Goal: Task Accomplishment & Management: Complete application form

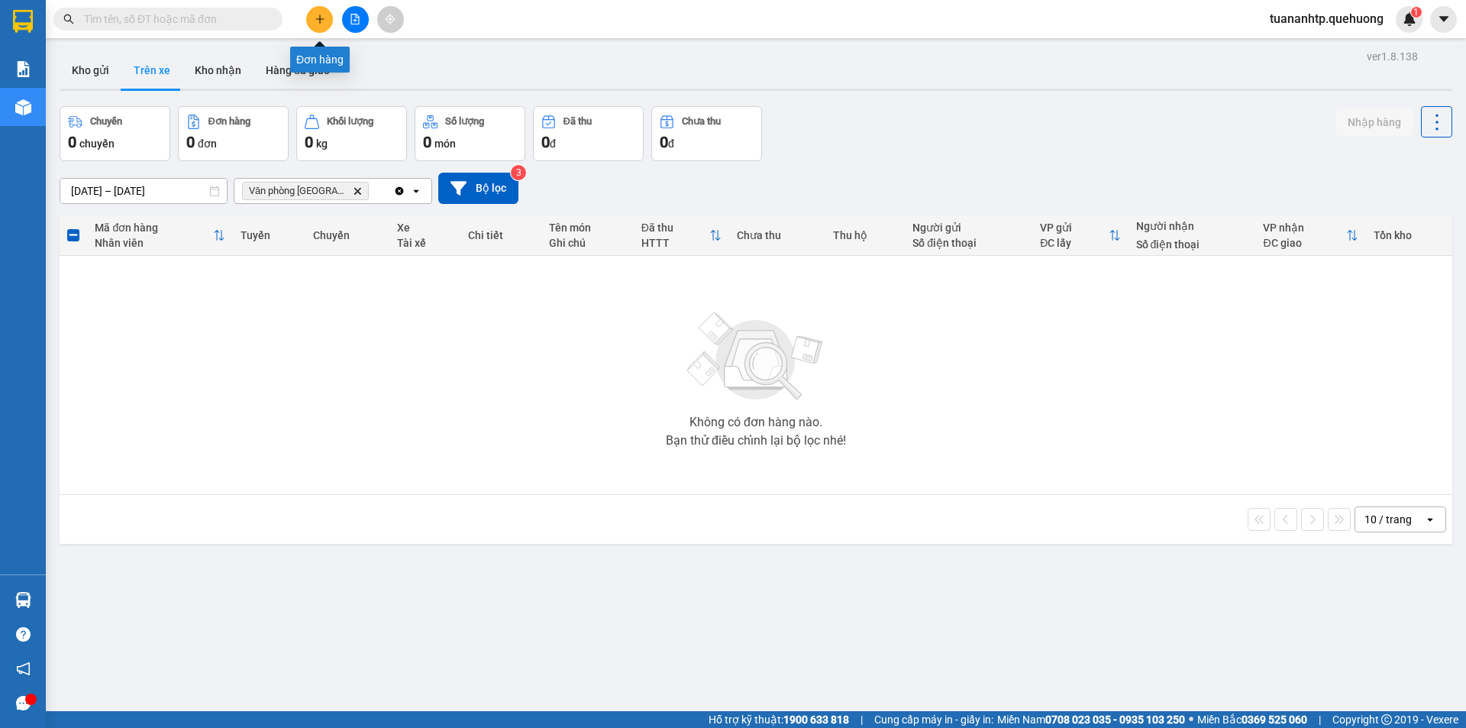
click at [312, 19] on button at bounding box center [319, 19] width 27 height 27
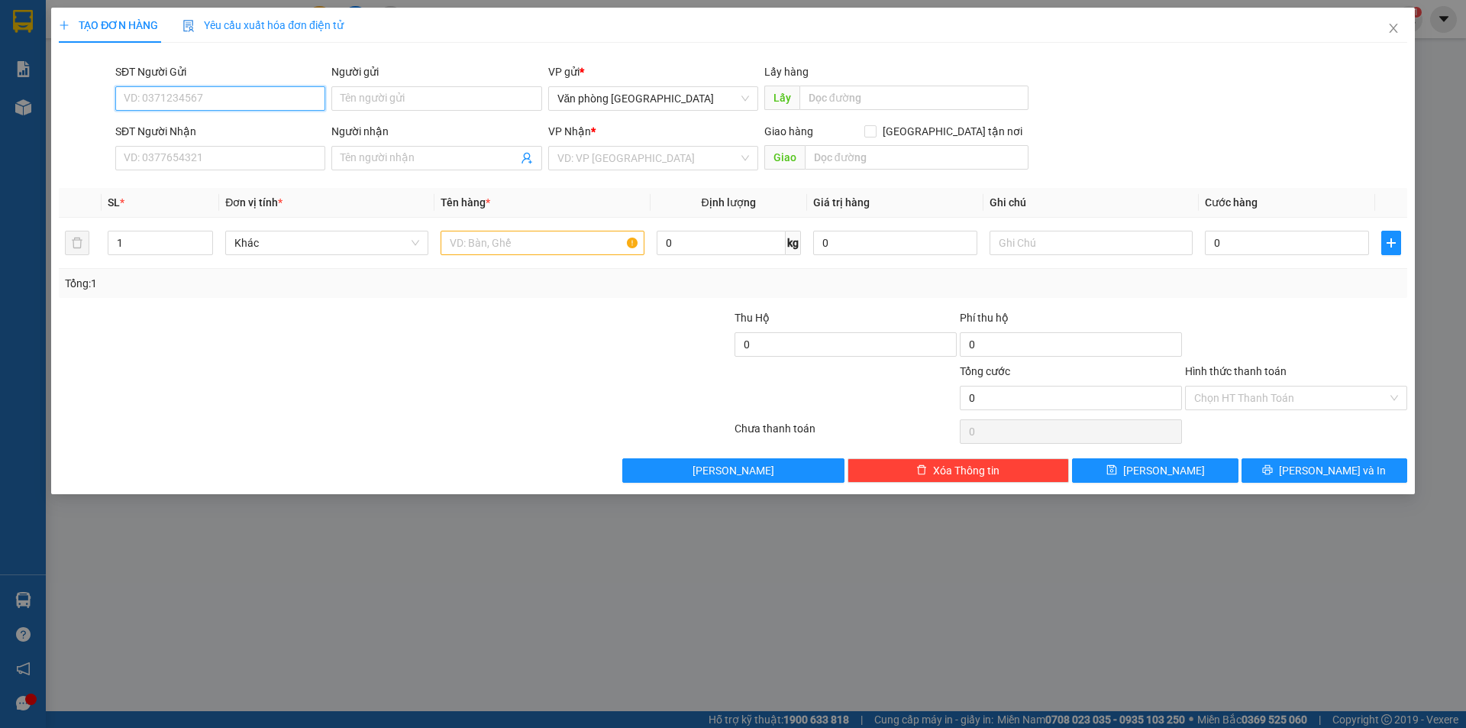
click at [218, 103] on input "SĐT Người Gửi" at bounding box center [220, 98] width 210 height 24
click at [227, 102] on input "SĐT Người Gửi" at bounding box center [220, 98] width 210 height 24
type input "0937891544"
click at [367, 92] on input "Người gửi" at bounding box center [436, 98] width 210 height 24
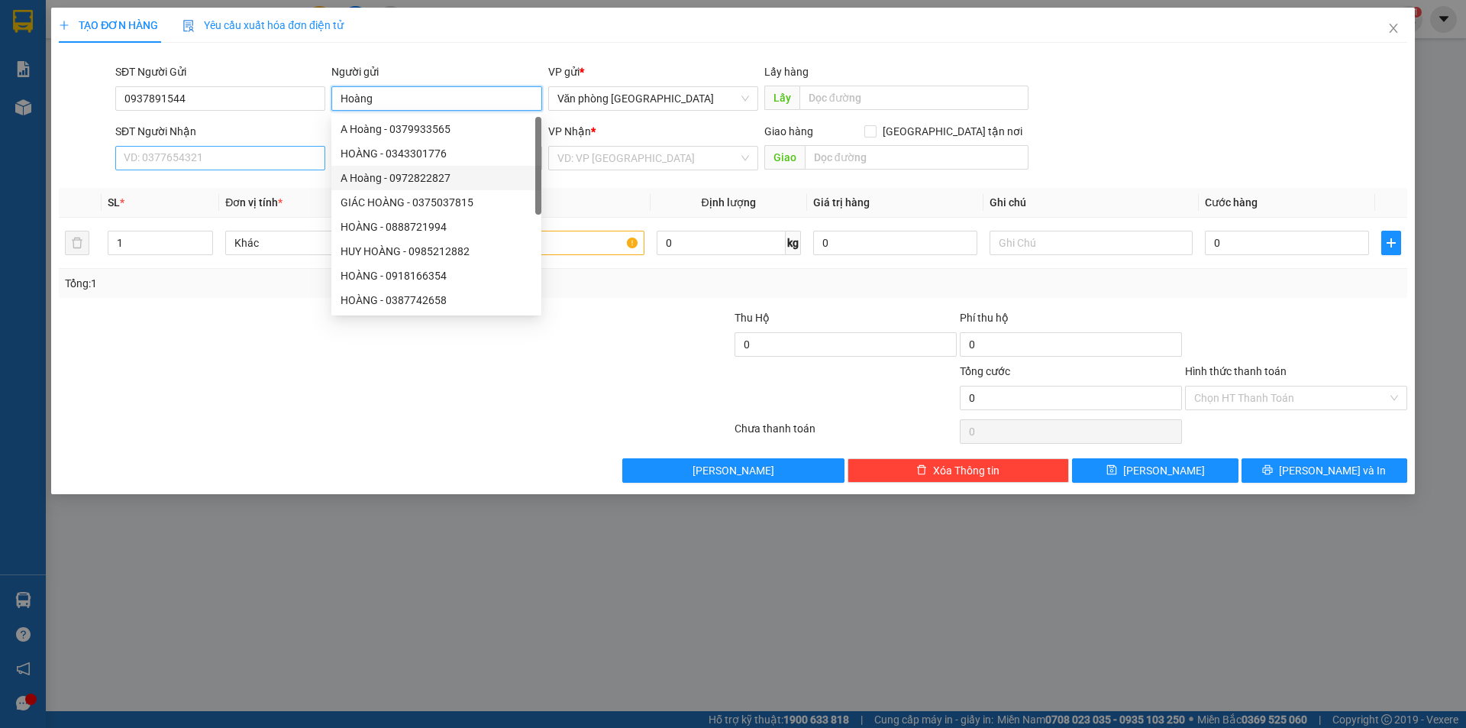
type input "Hoàng"
click at [296, 159] on input "SĐT Người Nhận" at bounding box center [220, 158] width 210 height 24
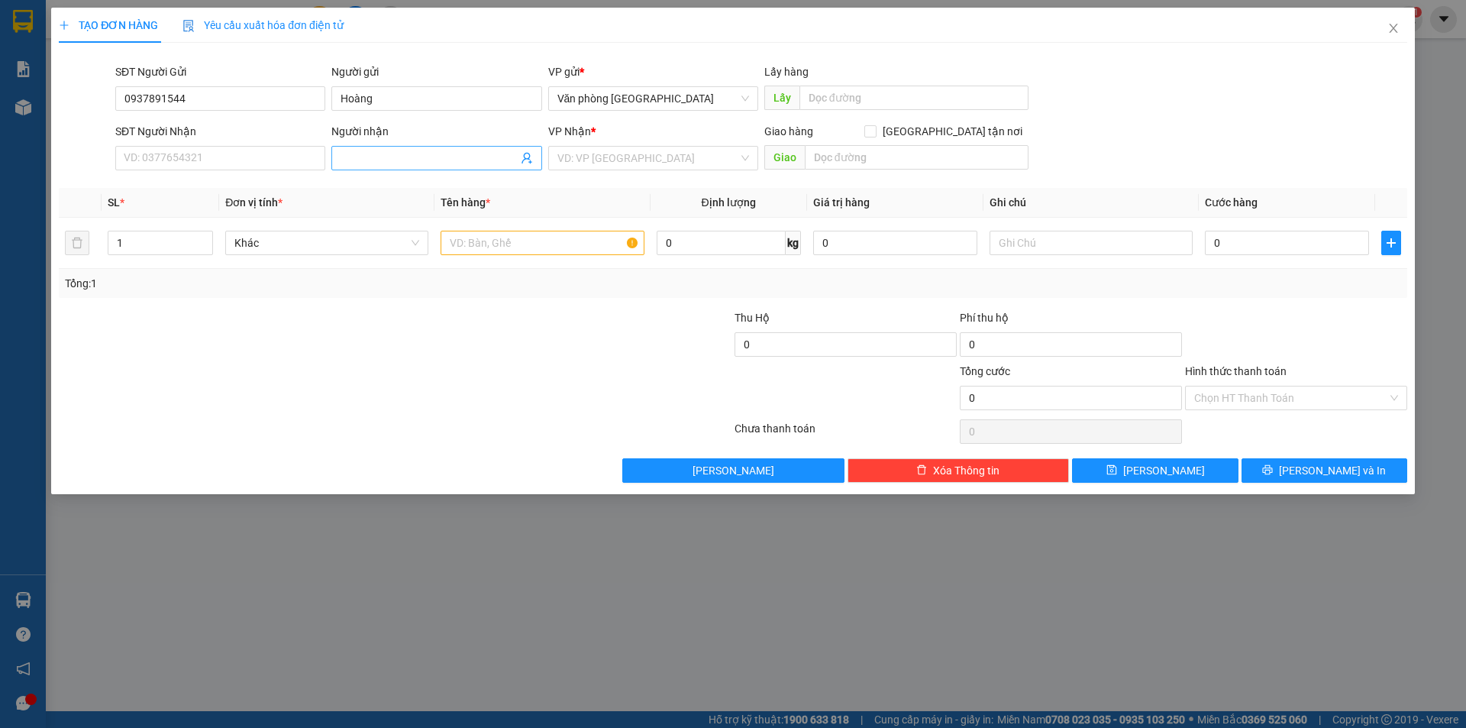
click at [365, 160] on input "Người nhận" at bounding box center [429, 158] width 176 height 17
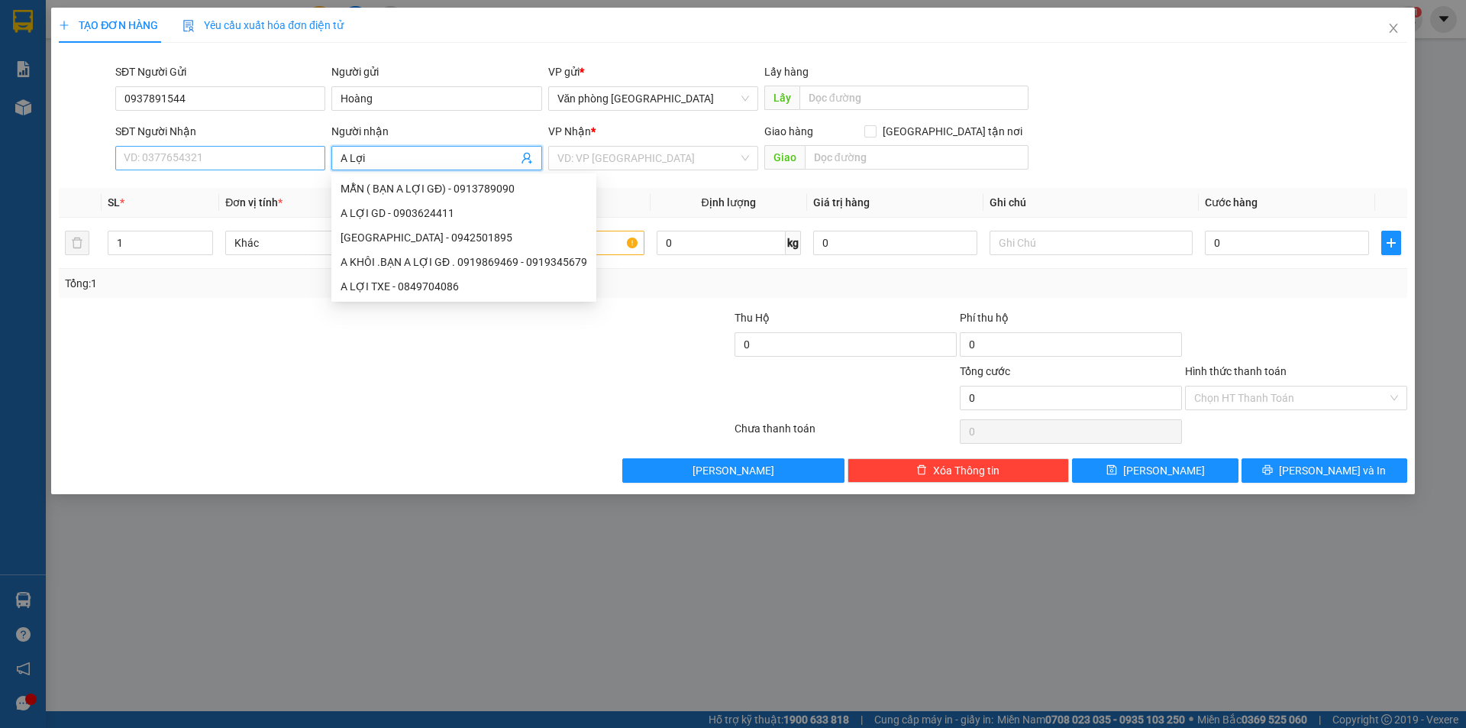
type input "A Lợi"
click at [155, 160] on input "SĐT Người Nhận" at bounding box center [220, 158] width 210 height 24
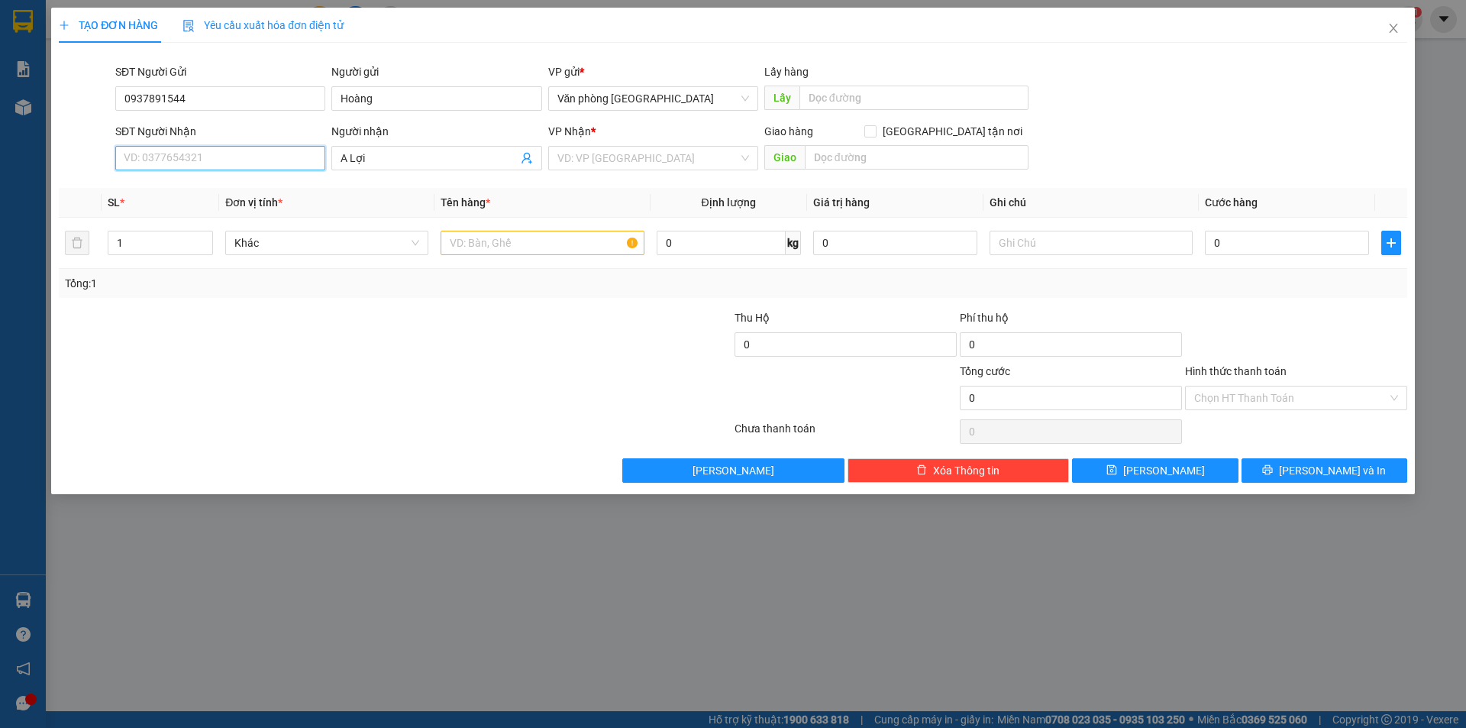
drag, startPoint x: 157, startPoint y: 160, endPoint x: 173, endPoint y: 142, distance: 23.8
click at [157, 156] on input "SĐT Người Nhận" at bounding box center [220, 158] width 210 height 24
type input "0907047506"
click at [605, 157] on input "search" at bounding box center [647, 158] width 181 height 23
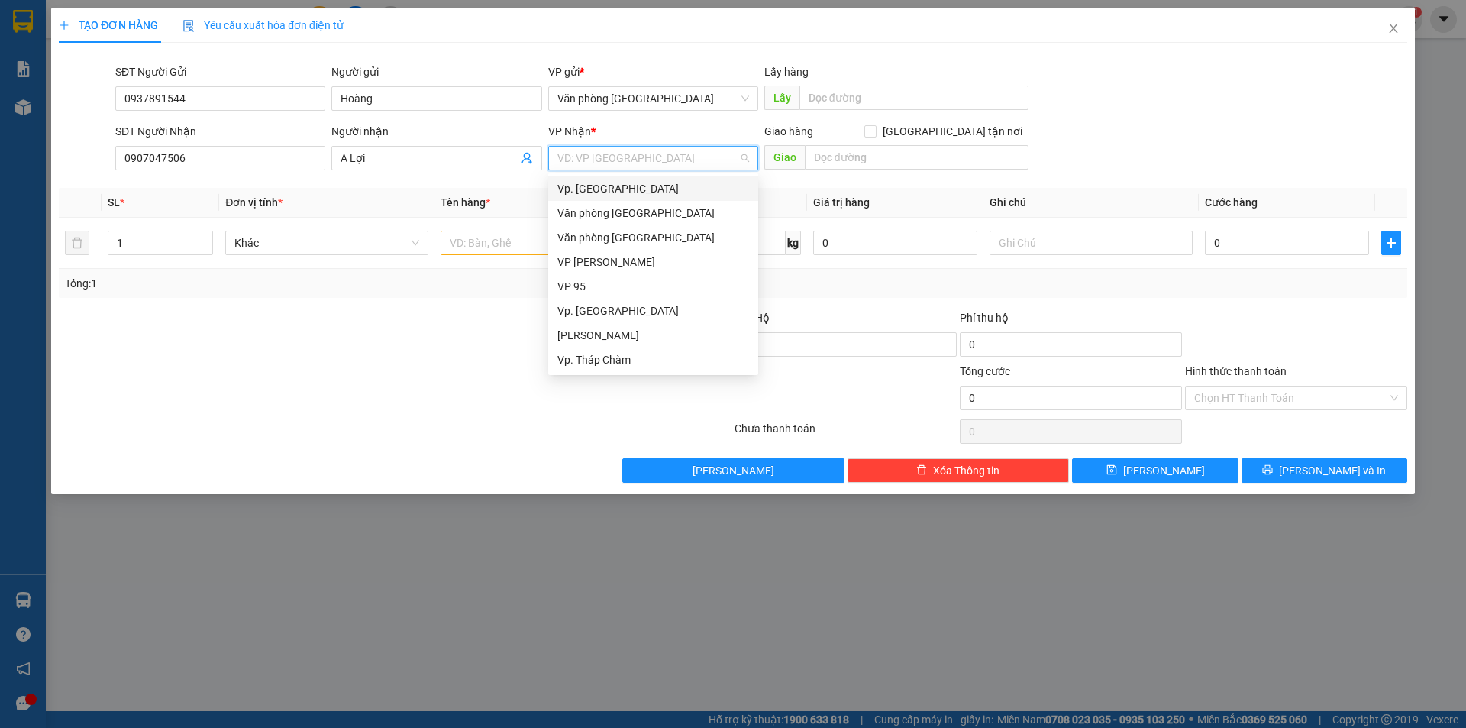
click at [590, 192] on div "Vp. [GEOGRAPHIC_DATA]" at bounding box center [653, 188] width 192 height 17
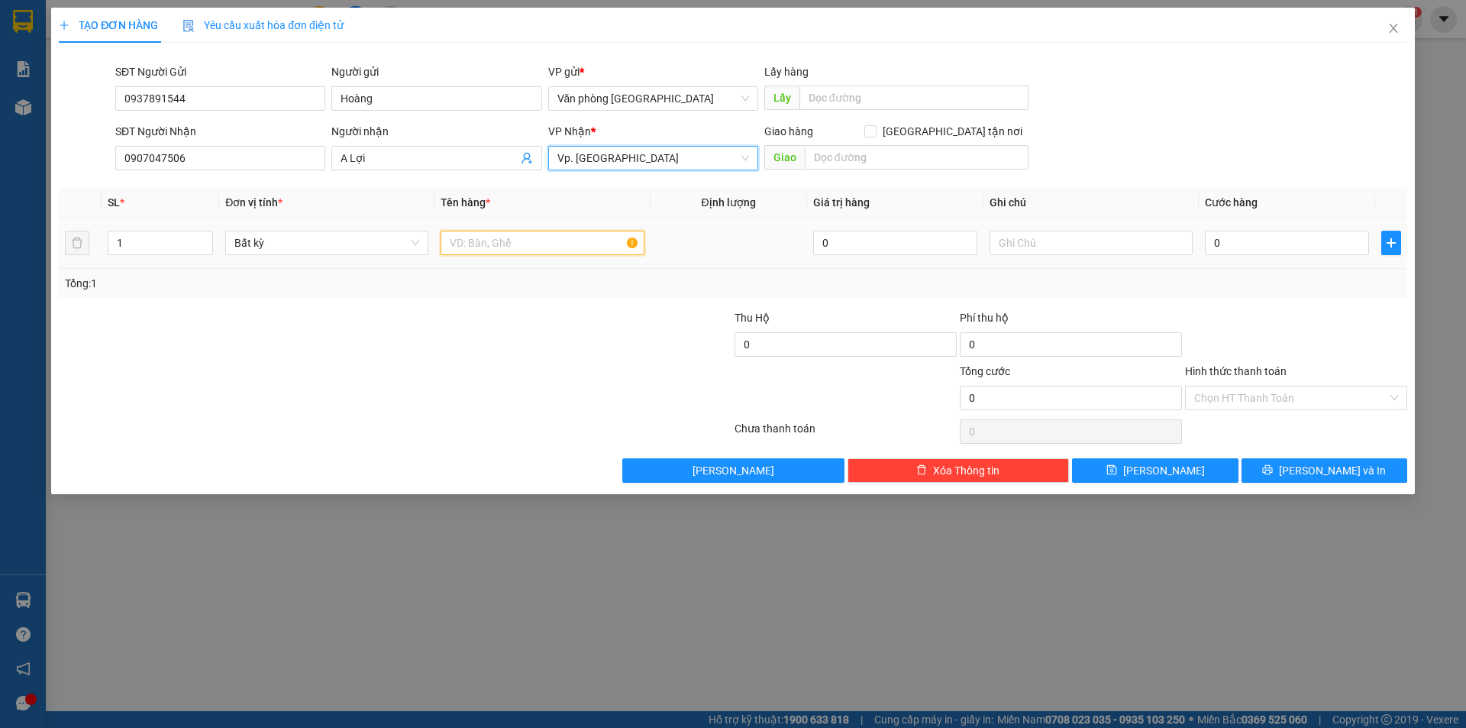
click at [502, 248] on input "text" at bounding box center [542, 243] width 203 height 24
type input "1 thùng Xốp"
click at [1265, 245] on input "0" at bounding box center [1287, 243] width 164 height 24
drag, startPoint x: 1214, startPoint y: 246, endPoint x: 1225, endPoint y: 247, distance: 10.7
click at [1214, 247] on input "0" at bounding box center [1287, 243] width 164 height 24
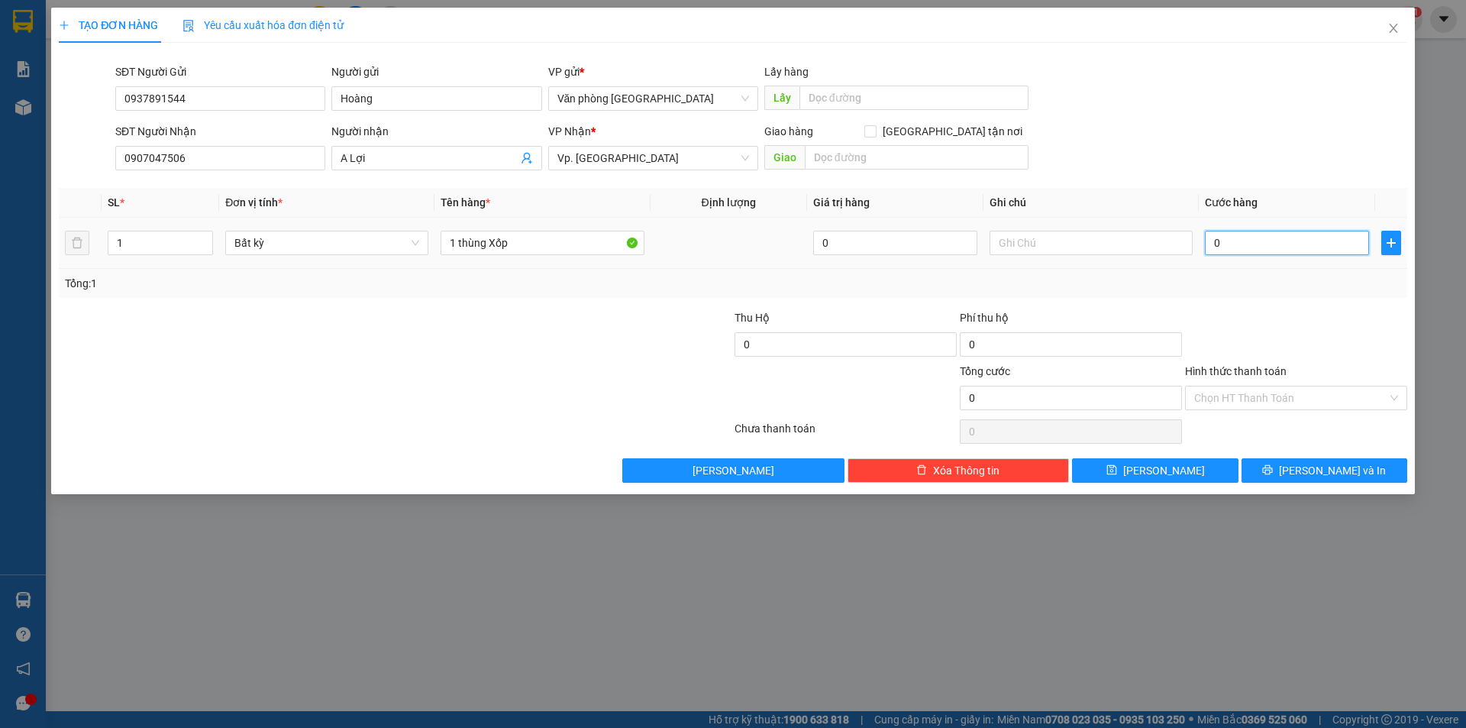
type input "50"
type input "500"
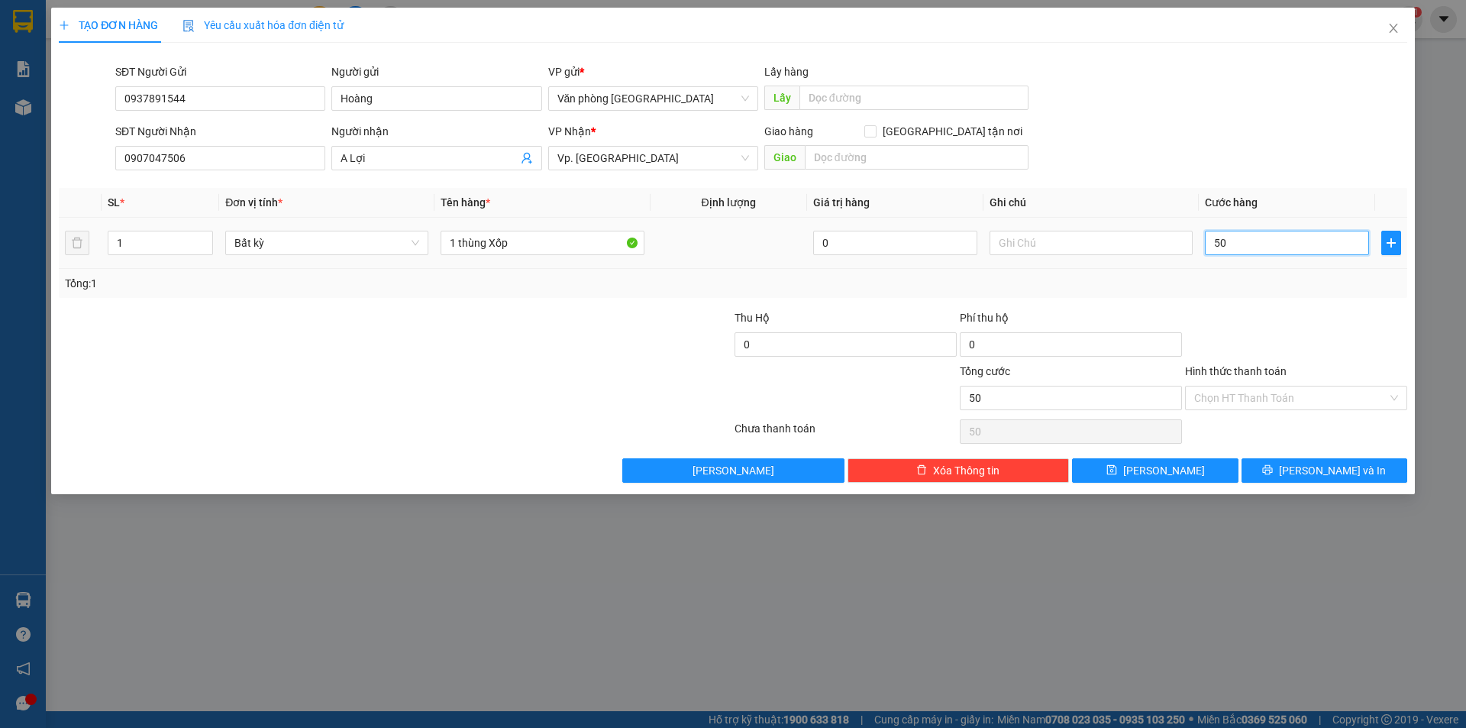
type input "500"
type input "5.000"
type input "50.000"
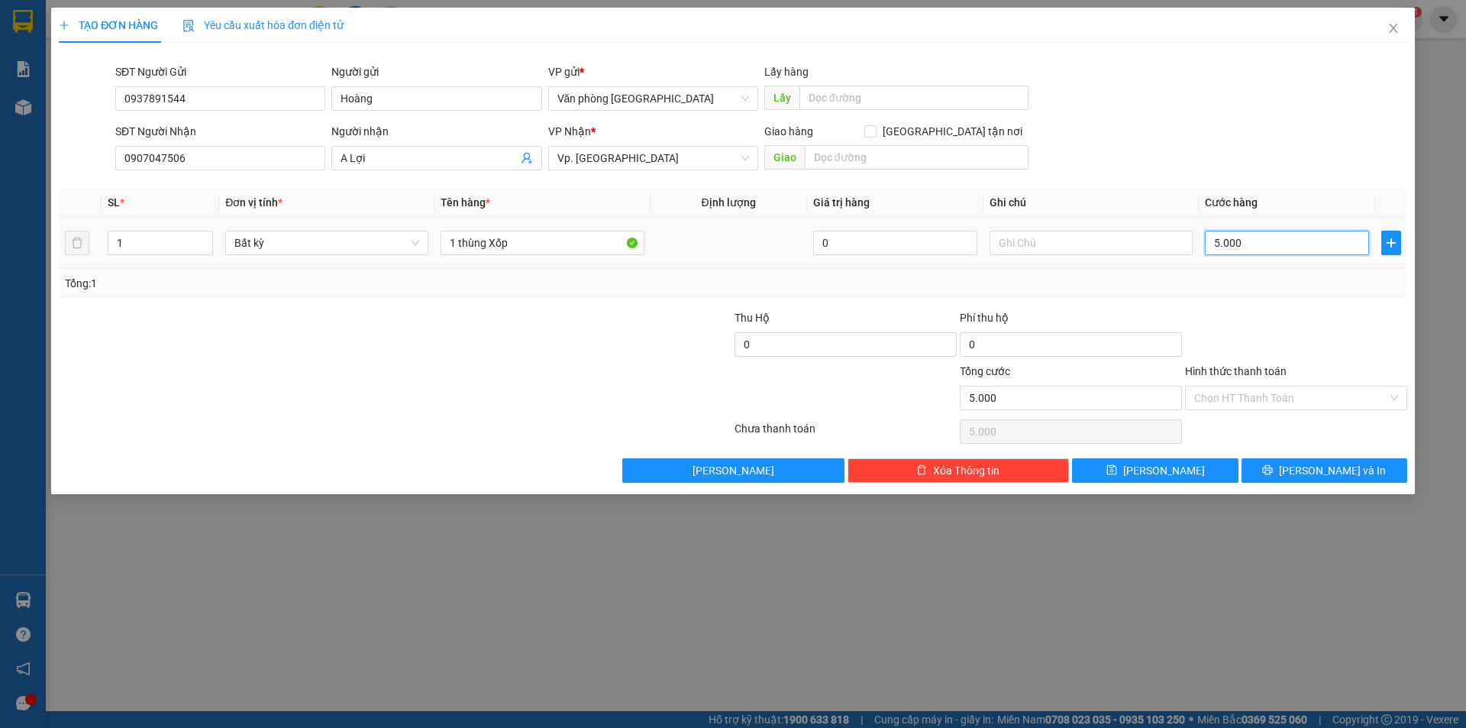
type input "50.000"
drag, startPoint x: 1247, startPoint y: 389, endPoint x: 1249, endPoint y: 398, distance: 8.7
click at [1248, 389] on input "Hình thức thanh toán" at bounding box center [1290, 397] width 193 height 23
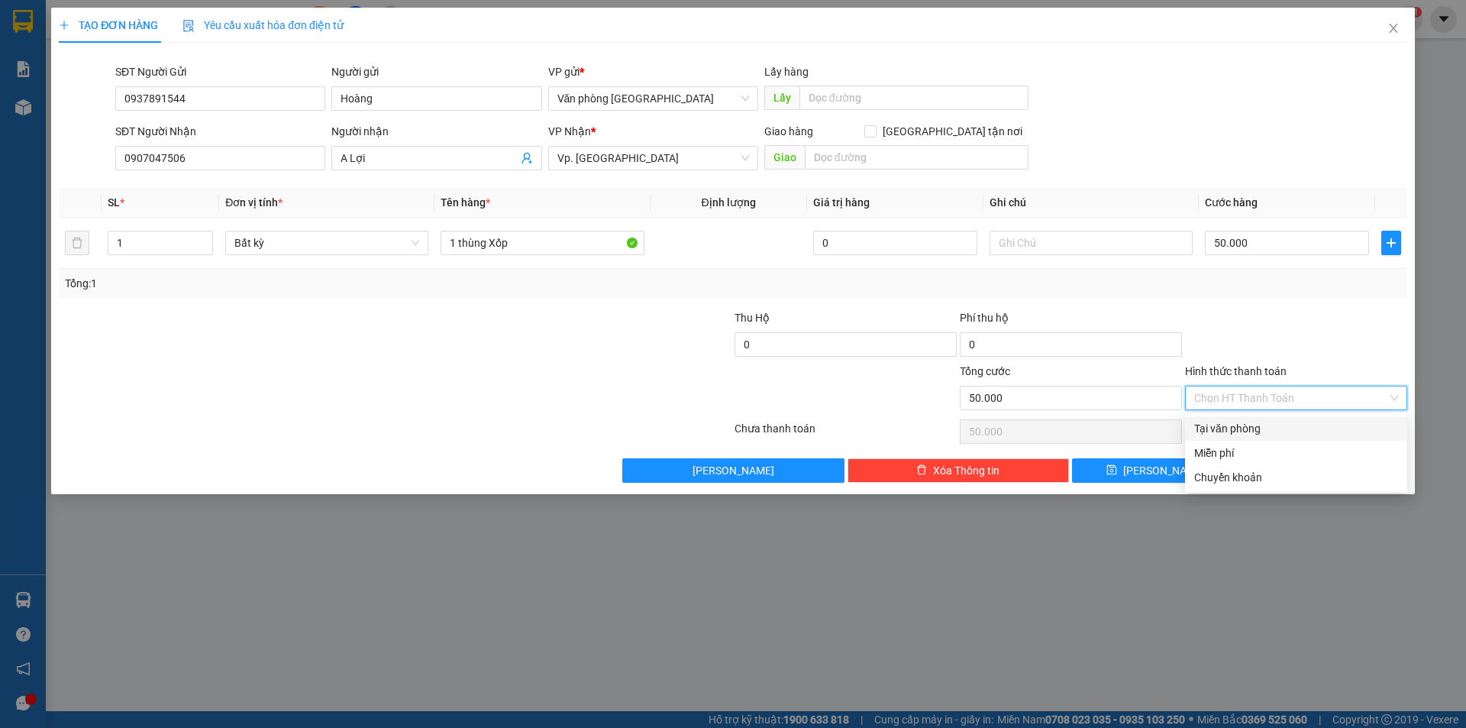
click at [1248, 431] on div "Tại văn phòng" at bounding box center [1296, 428] width 204 height 17
type input "0"
click at [1273, 476] on span "printer" at bounding box center [1267, 470] width 11 height 12
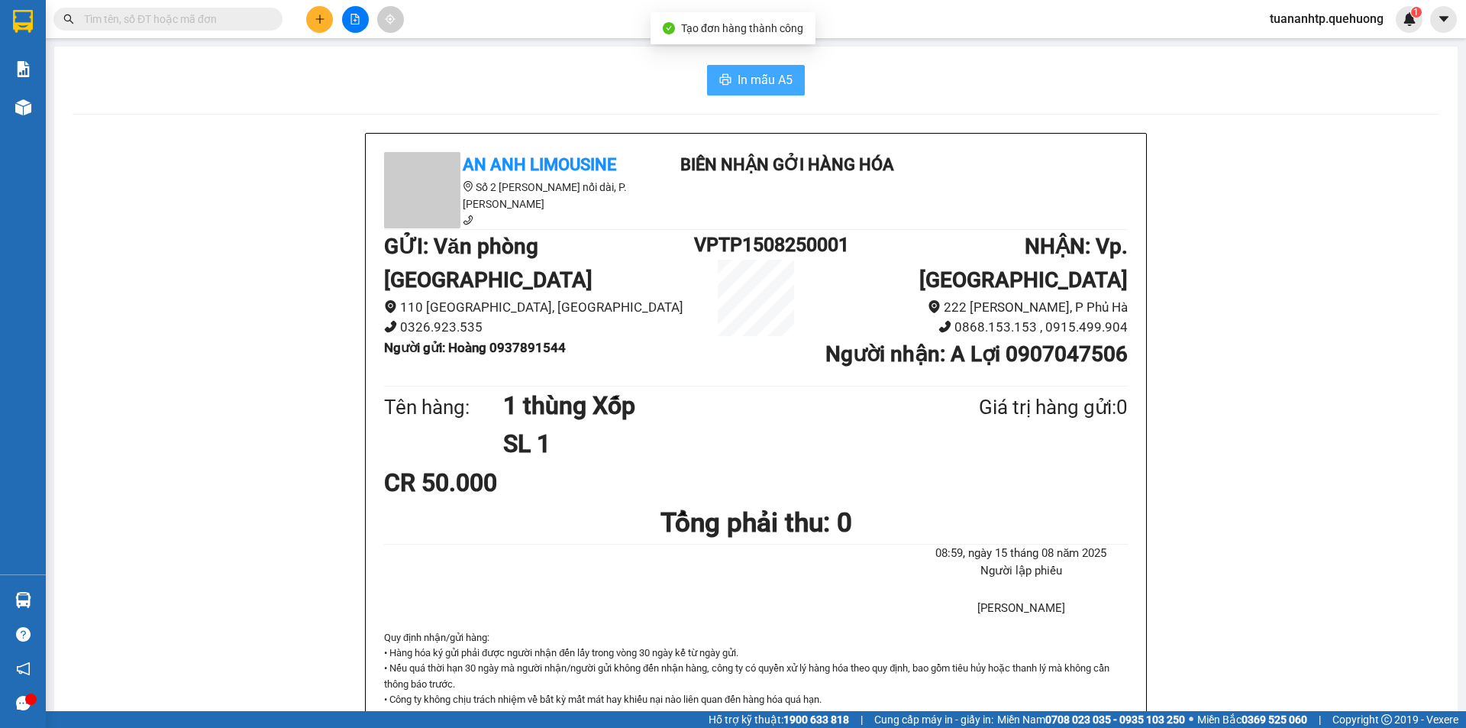
click at [747, 82] on span "In mẫu A5" at bounding box center [765, 79] width 55 height 19
click at [738, 72] on span "In mẫu A5" at bounding box center [765, 79] width 55 height 19
click at [325, 19] on button at bounding box center [319, 19] width 27 height 27
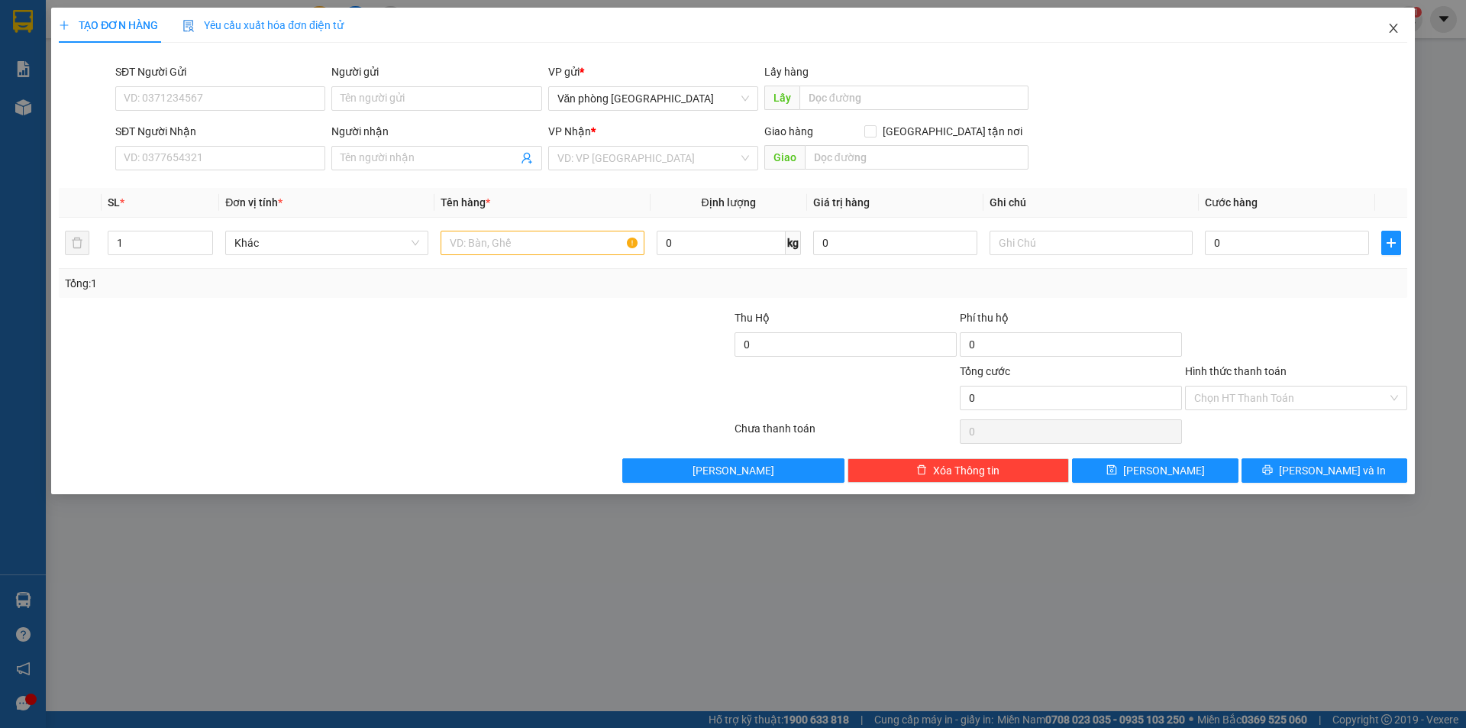
click at [1391, 31] on icon "close" at bounding box center [1394, 28] width 12 height 12
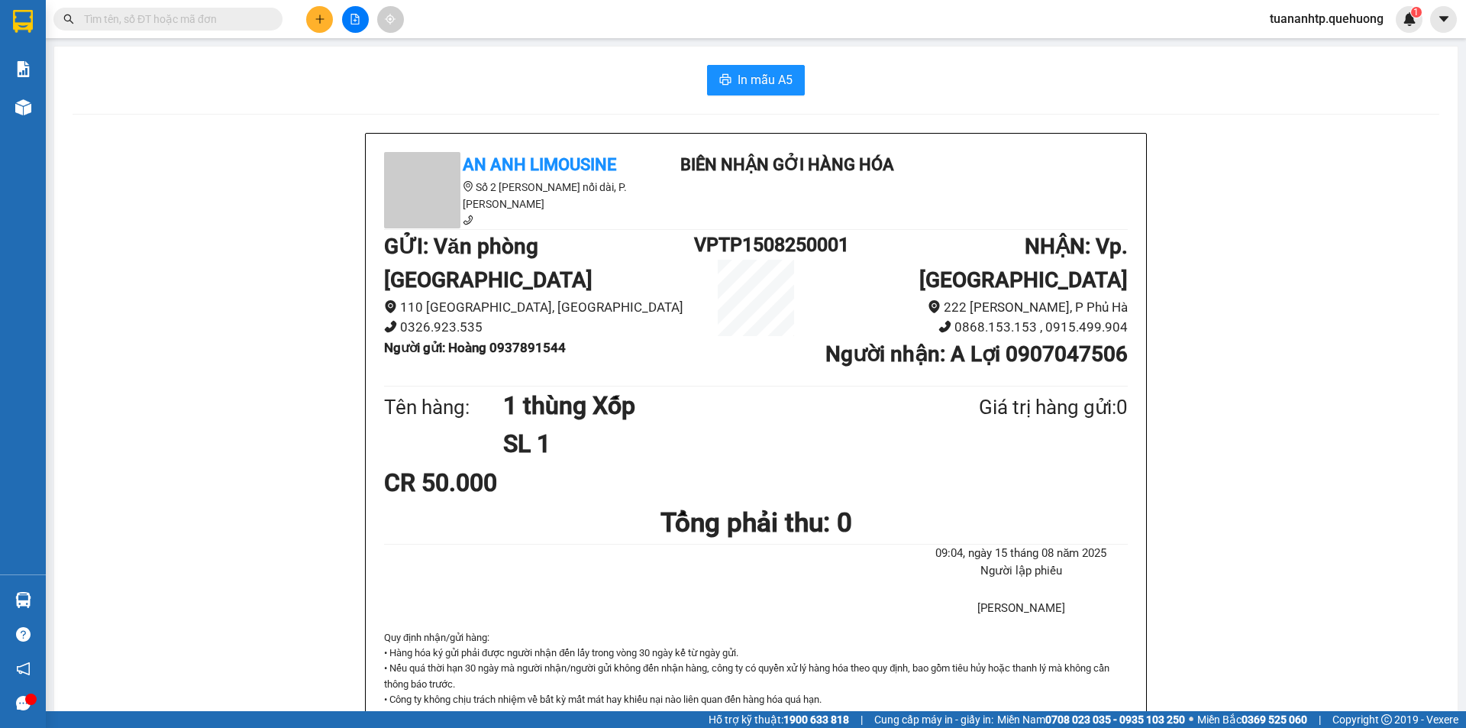
click at [237, 15] on input "text" at bounding box center [174, 19] width 180 height 17
paste input "0853621651"
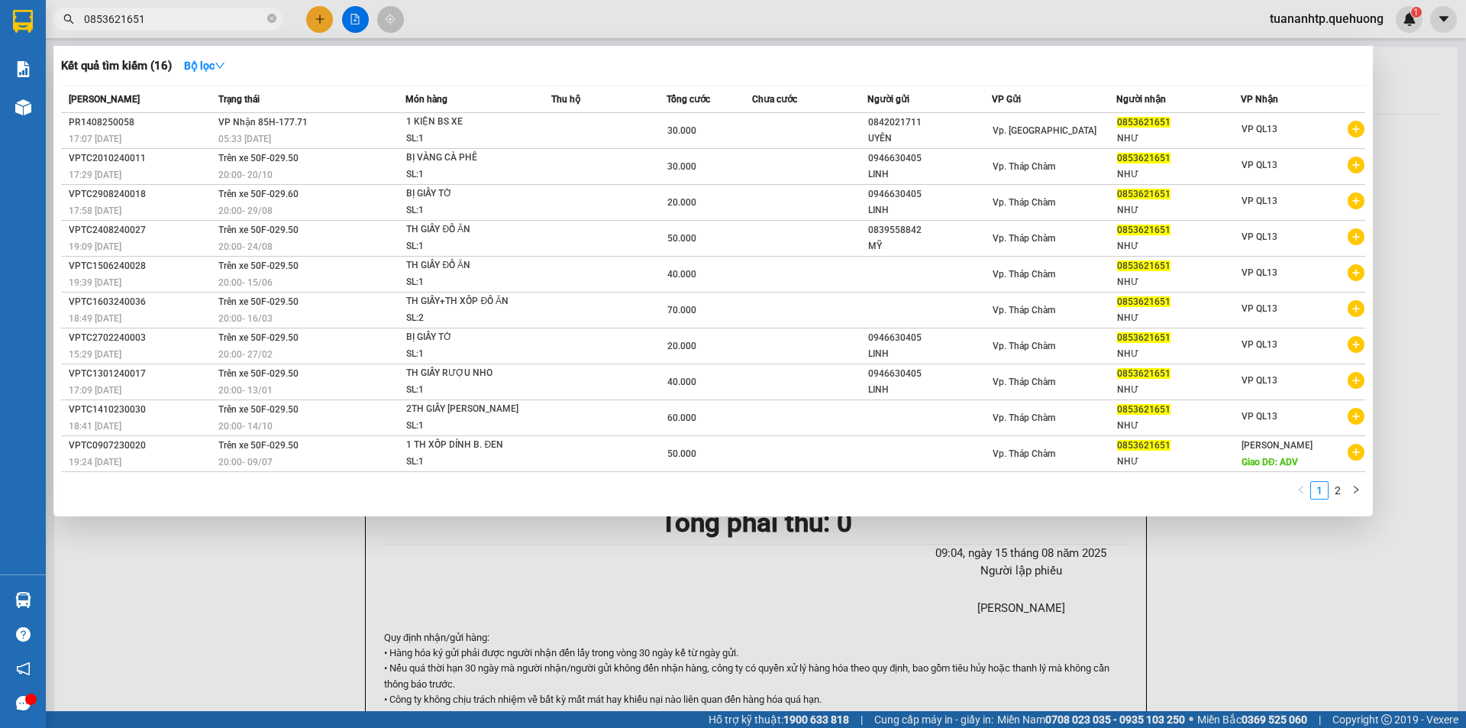
type input "0853621651"
click at [315, 21] on div at bounding box center [733, 364] width 1466 height 728
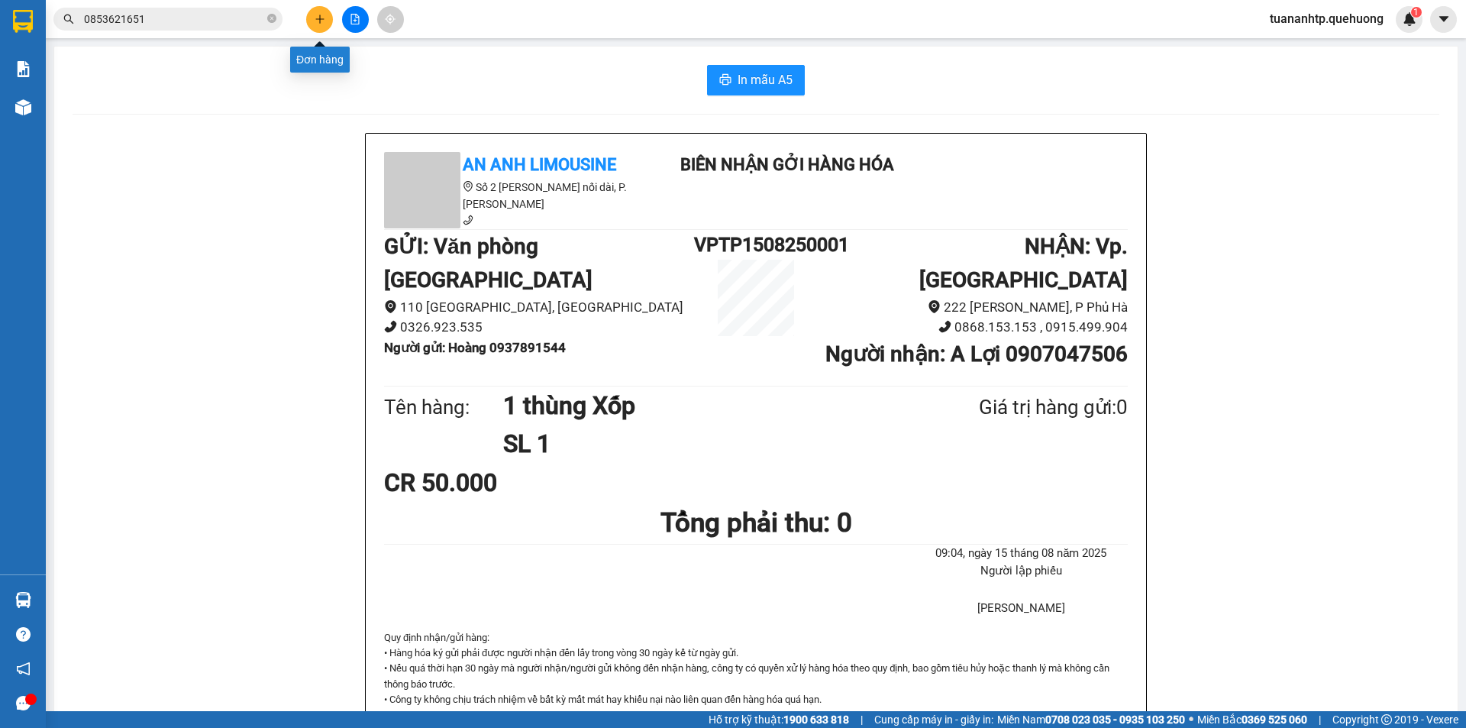
click at [316, 9] on button at bounding box center [319, 19] width 27 height 27
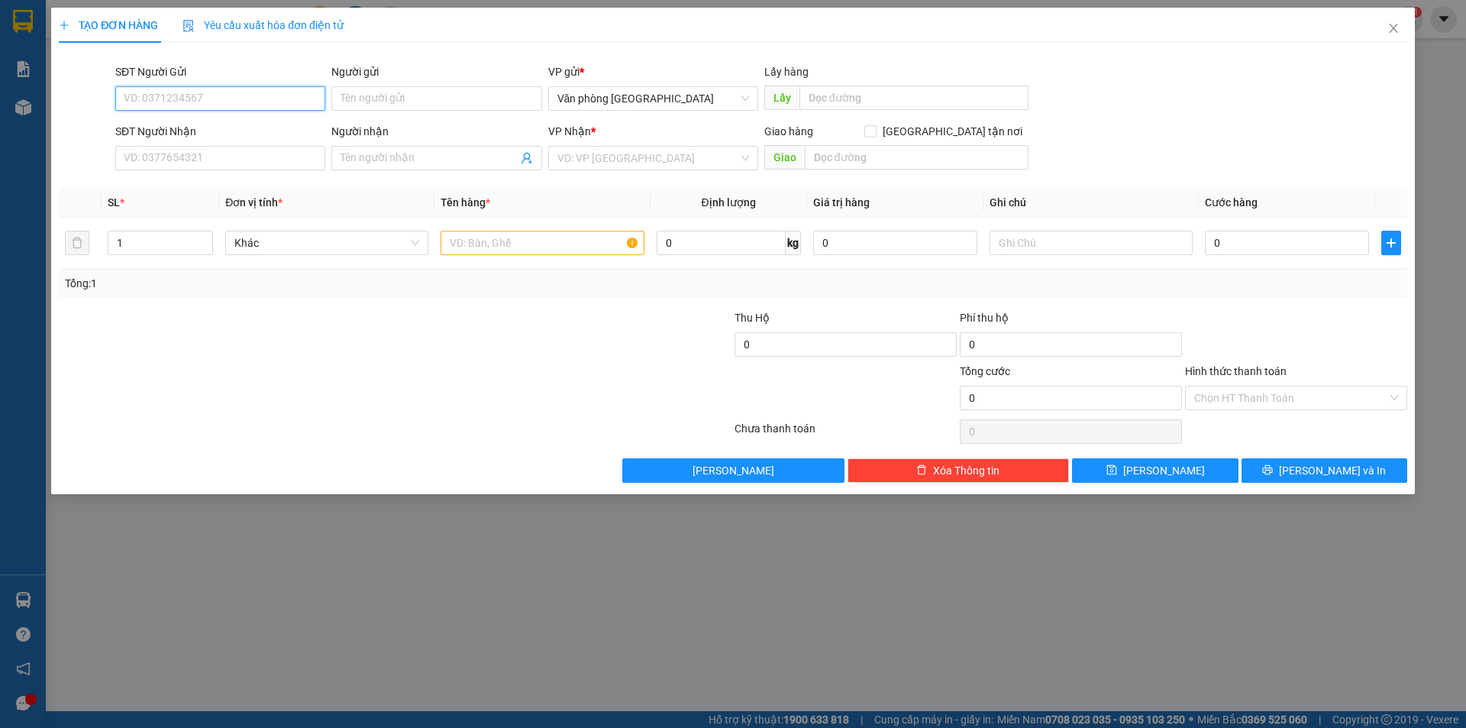
click at [256, 105] on input "SĐT Người Gửi" at bounding box center [220, 98] width 210 height 24
click at [215, 131] on div "0932777427 - CHỊ PHƯỢNG" at bounding box center [220, 129] width 192 height 17
type input "0932777427"
type input "CHỊ PHƯỢNG"
type input "0935009522"
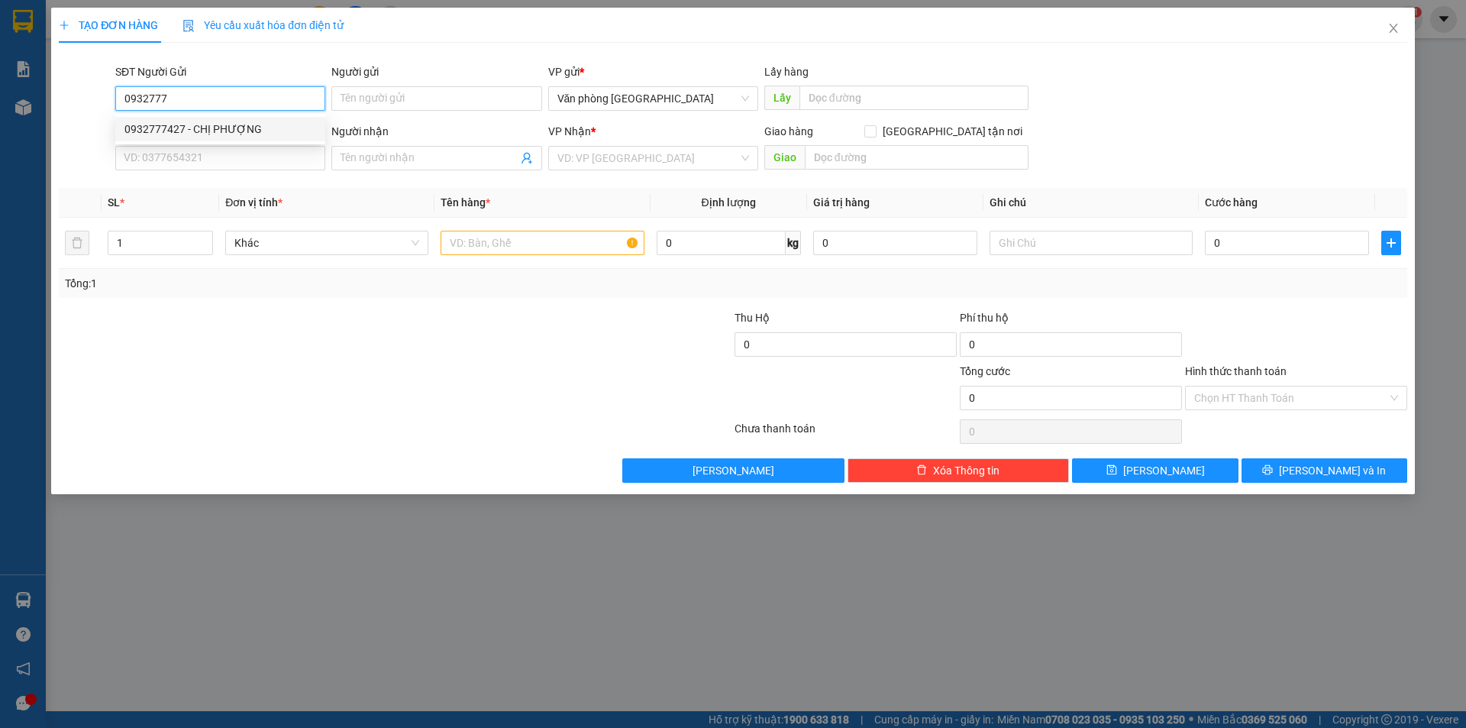
type input "Bi"
type input "100.000"
type input "0932777427"
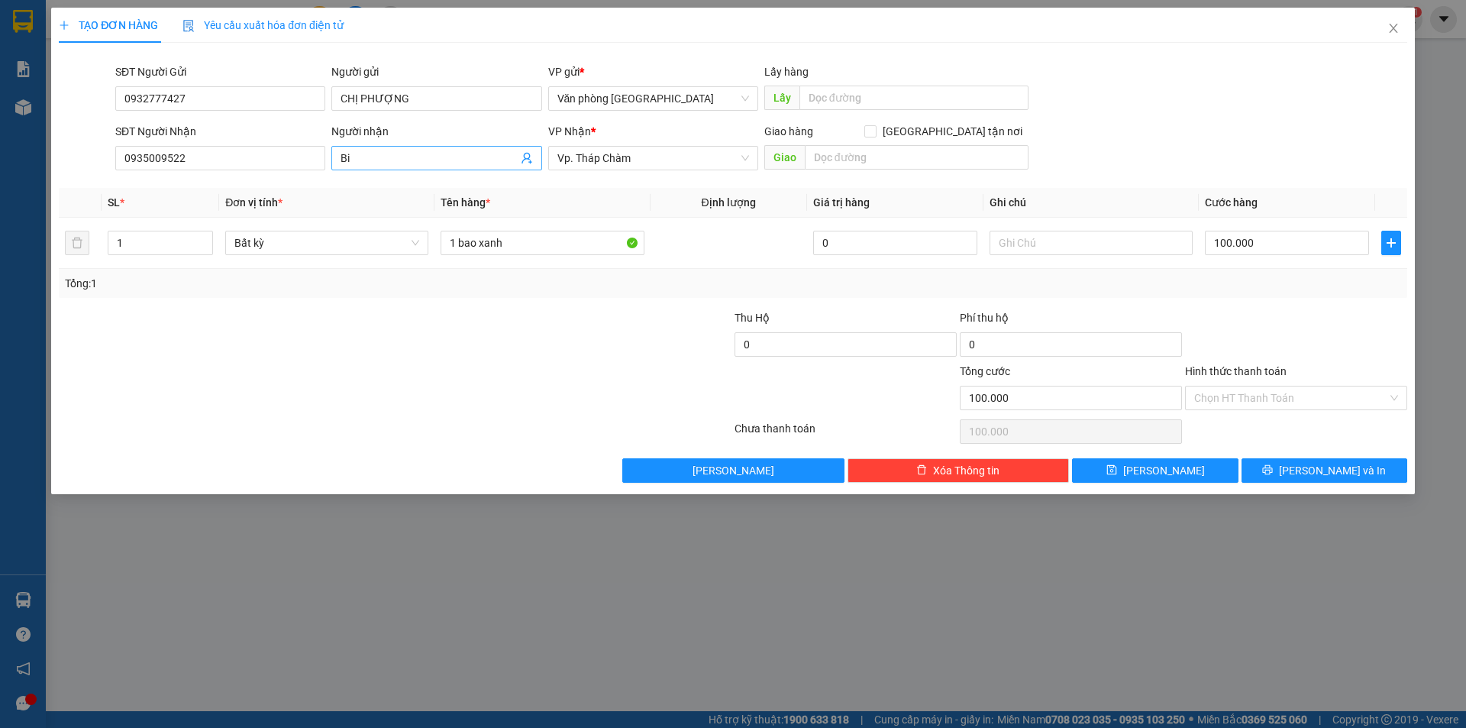
click at [444, 156] on input "Bi" at bounding box center [429, 158] width 176 height 17
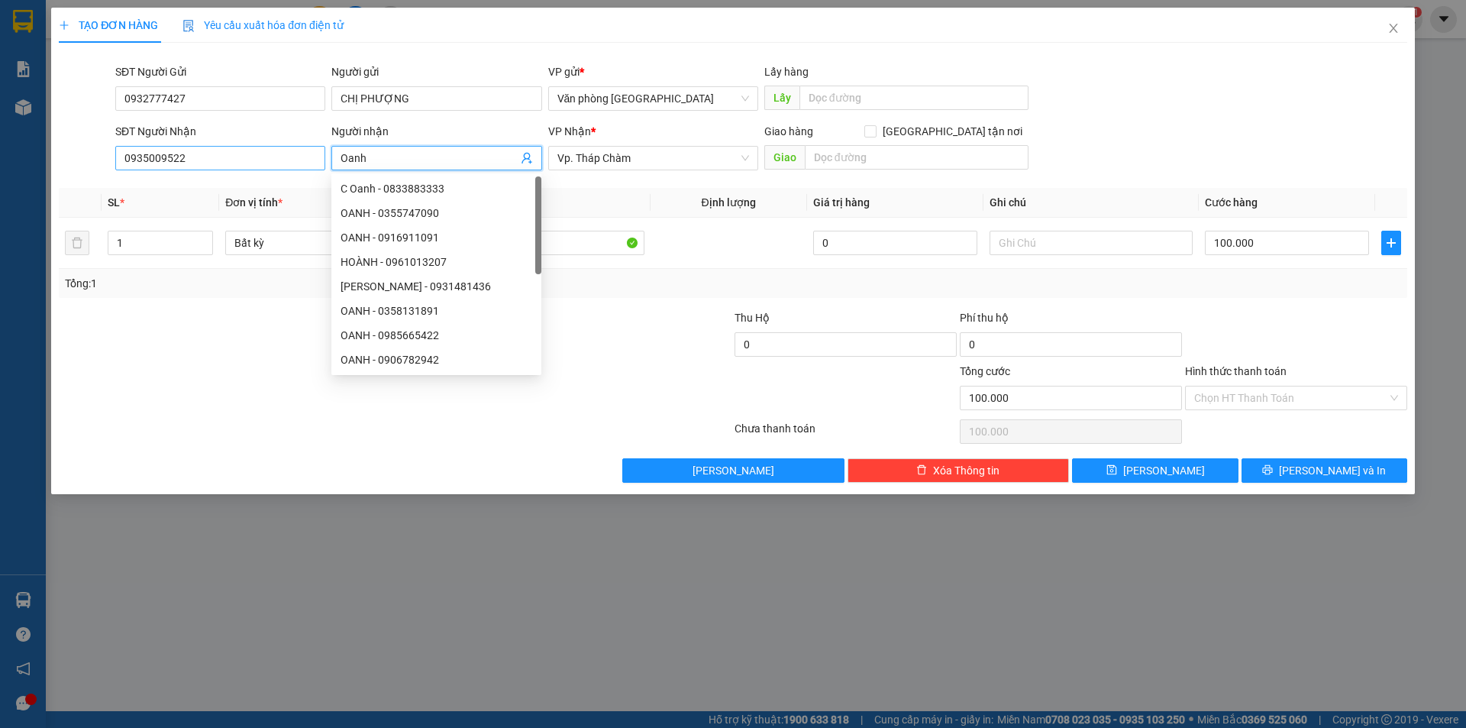
type input "Oanh"
click at [252, 157] on input "0935009522" at bounding box center [220, 158] width 210 height 24
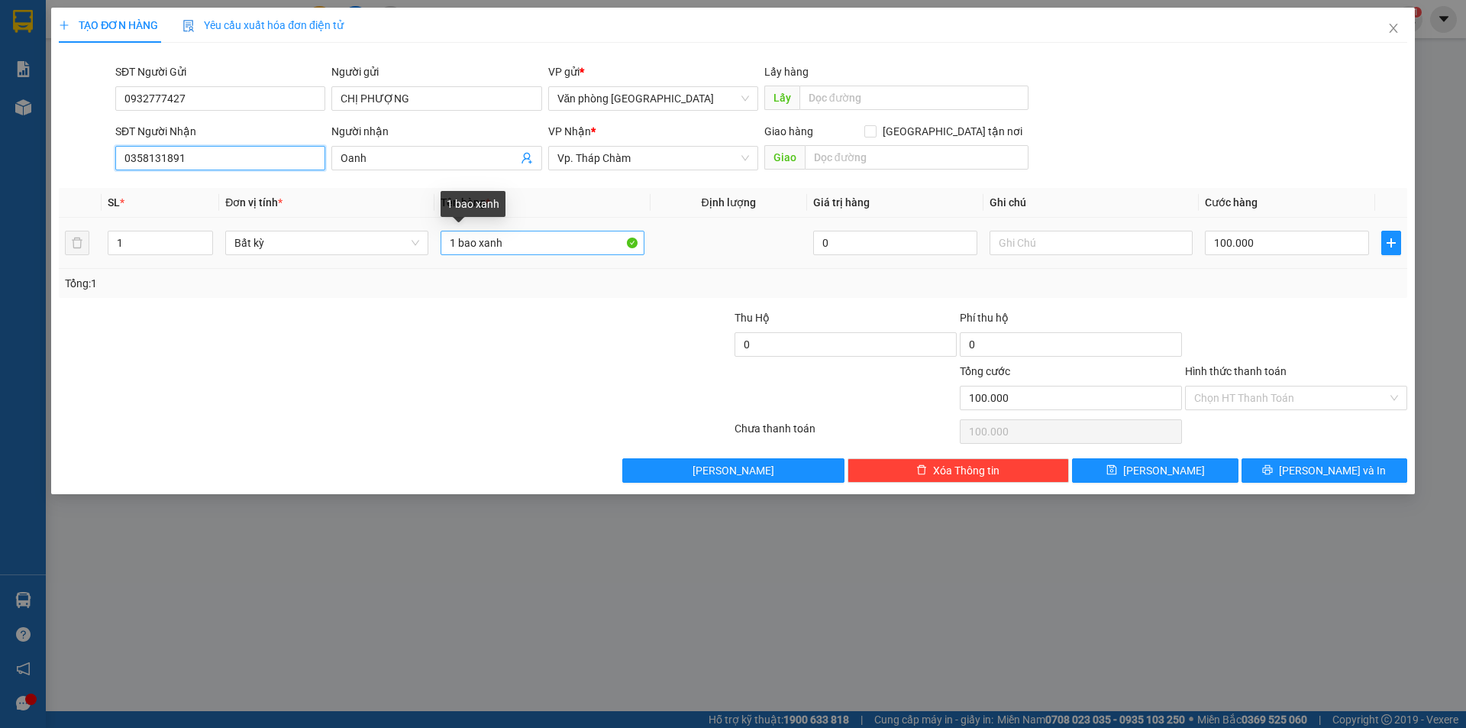
type input "0358131891"
click at [533, 247] on input "1 bao xanh" at bounding box center [542, 243] width 203 height 24
click at [1226, 240] on input "100.000" at bounding box center [1287, 243] width 164 height 24
click at [1253, 232] on input "100.000" at bounding box center [1287, 243] width 164 height 24
click at [1232, 243] on input "100.000" at bounding box center [1287, 243] width 164 height 24
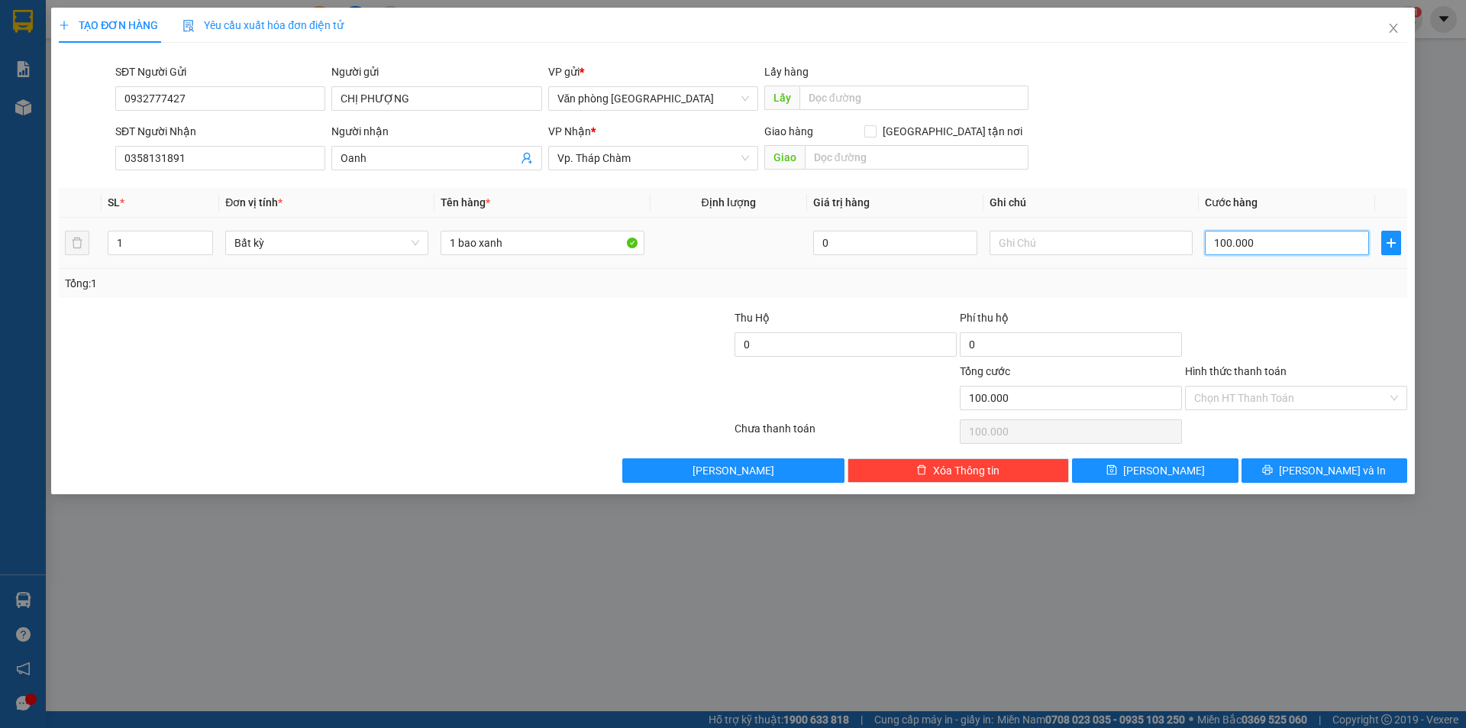
click at [1229, 244] on input "100.000" at bounding box center [1287, 243] width 164 height 24
click at [1224, 244] on input "100.000" at bounding box center [1287, 243] width 164 height 24
type input "10.000"
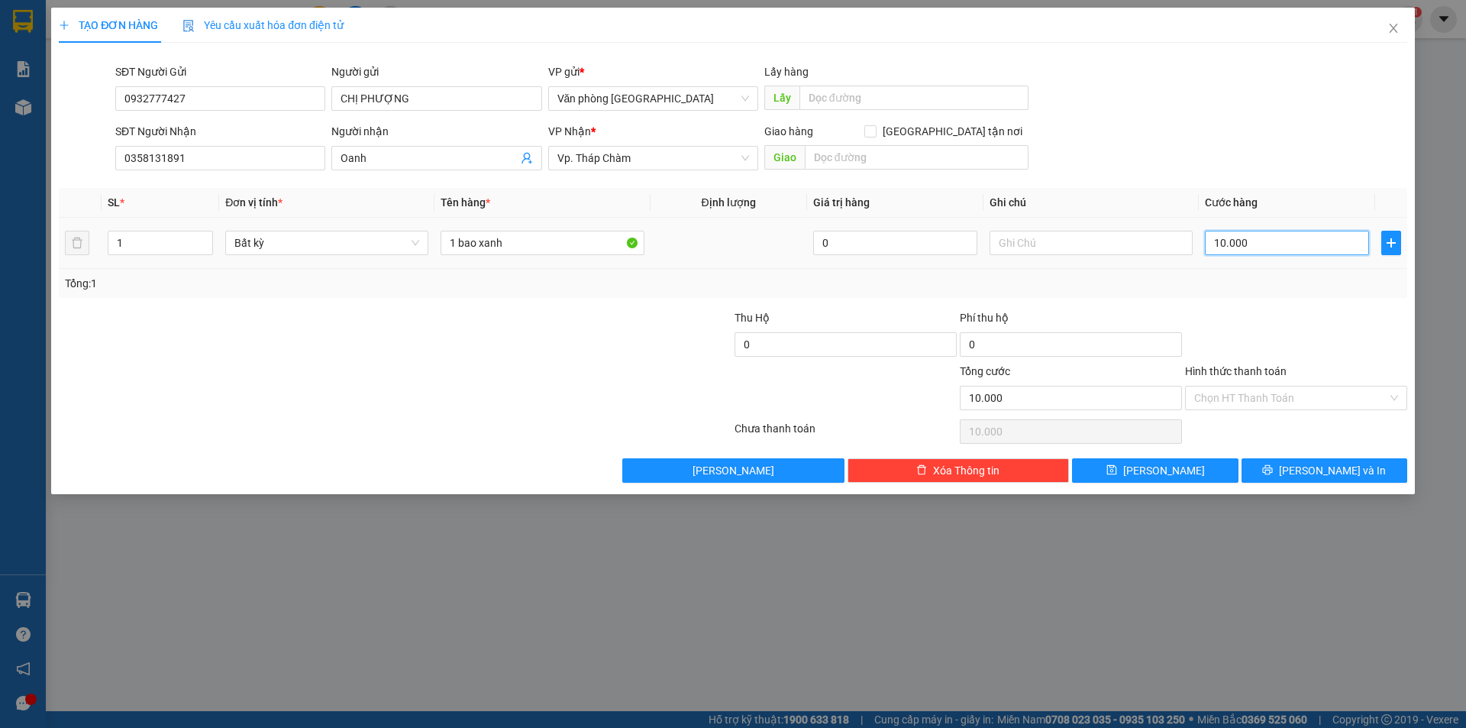
type input "180.000"
click at [1312, 396] on input "Hình thức thanh toán" at bounding box center [1290, 397] width 193 height 23
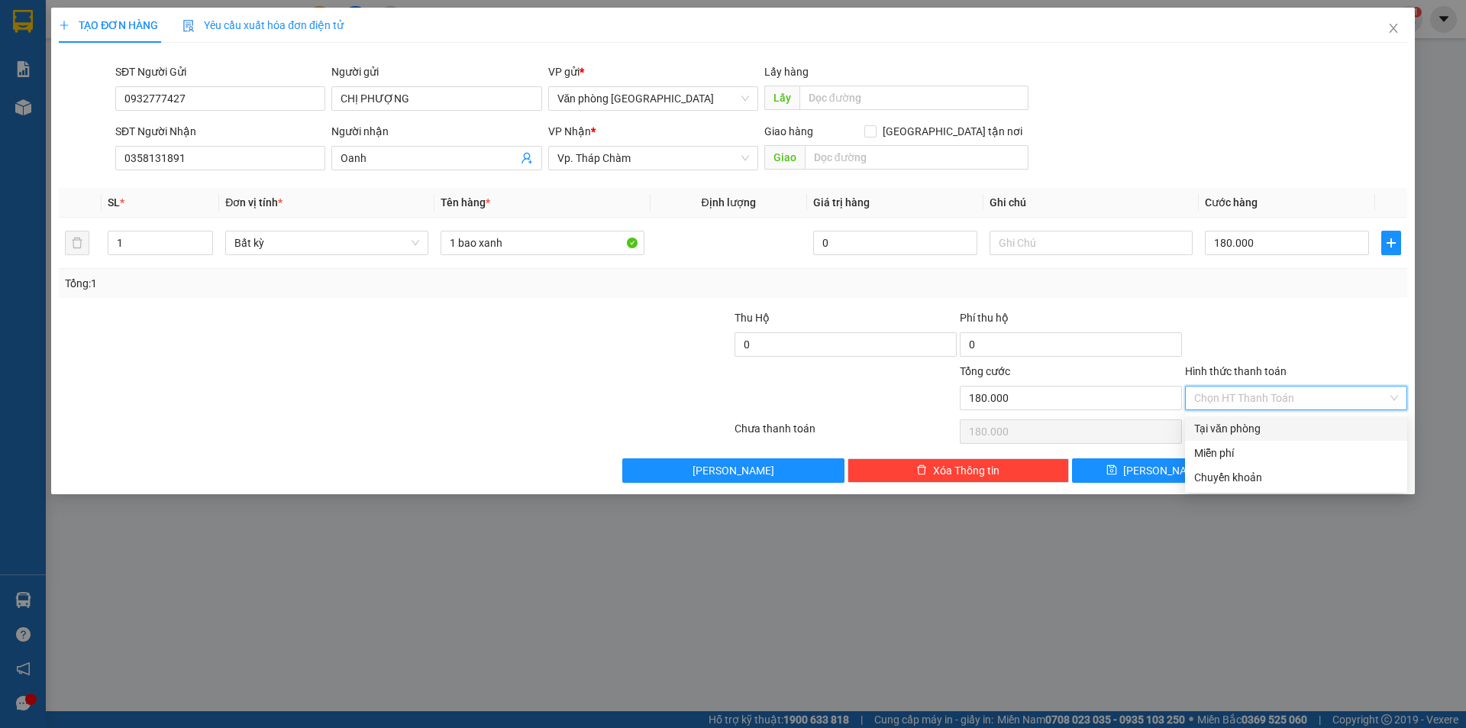
click at [1263, 426] on div "Tại văn phòng" at bounding box center [1296, 428] width 204 height 17
type input "0"
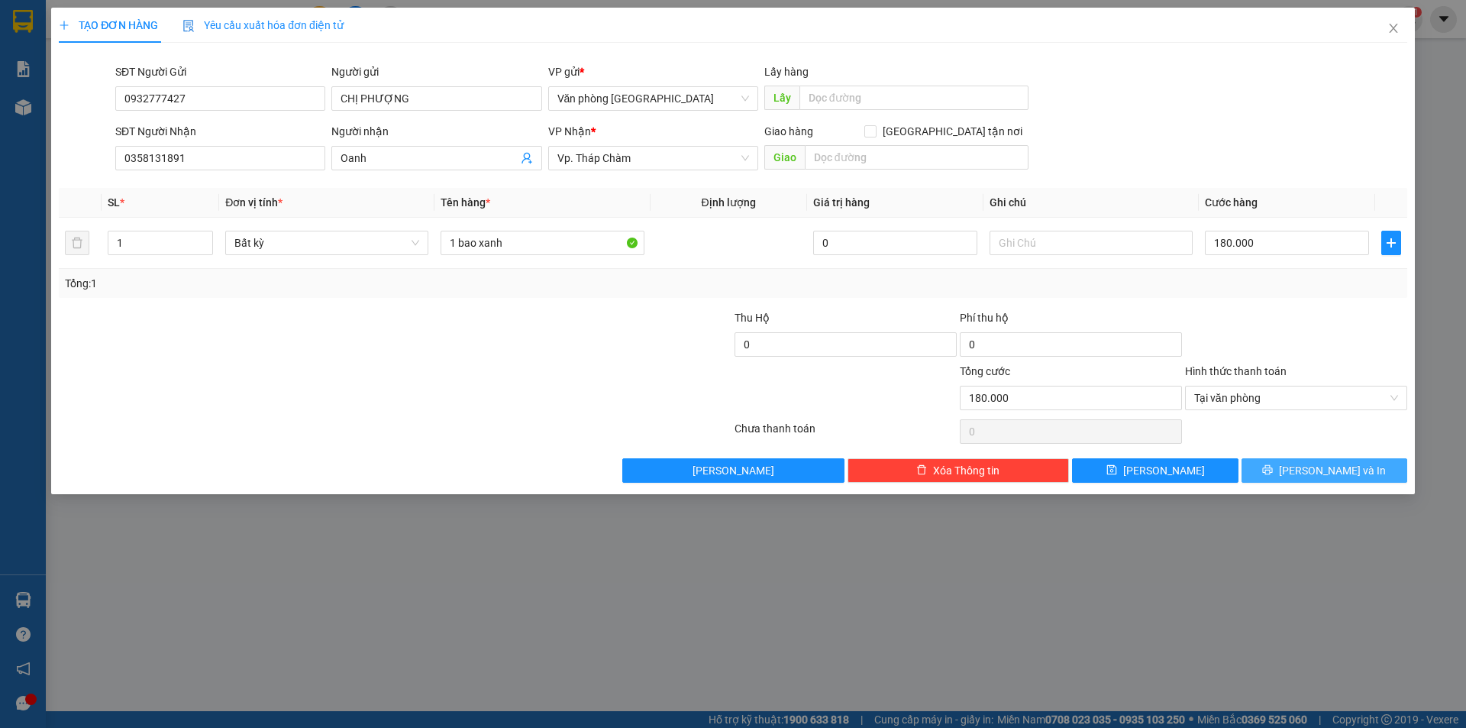
click at [1318, 476] on span "[PERSON_NAME] và In" at bounding box center [1332, 470] width 107 height 17
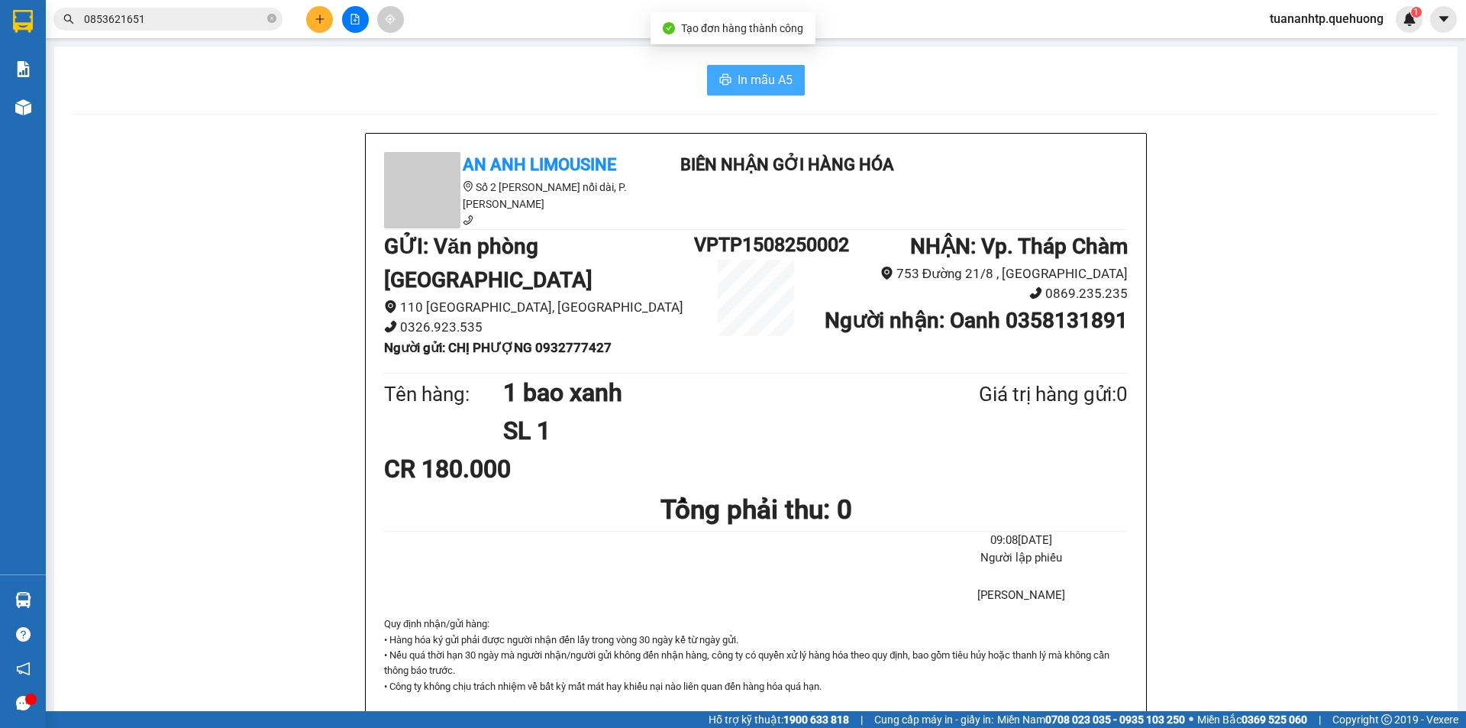
click at [765, 86] on span "In mẫu A5" at bounding box center [765, 79] width 55 height 19
click at [193, 8] on span "0853621651" at bounding box center [167, 19] width 229 height 23
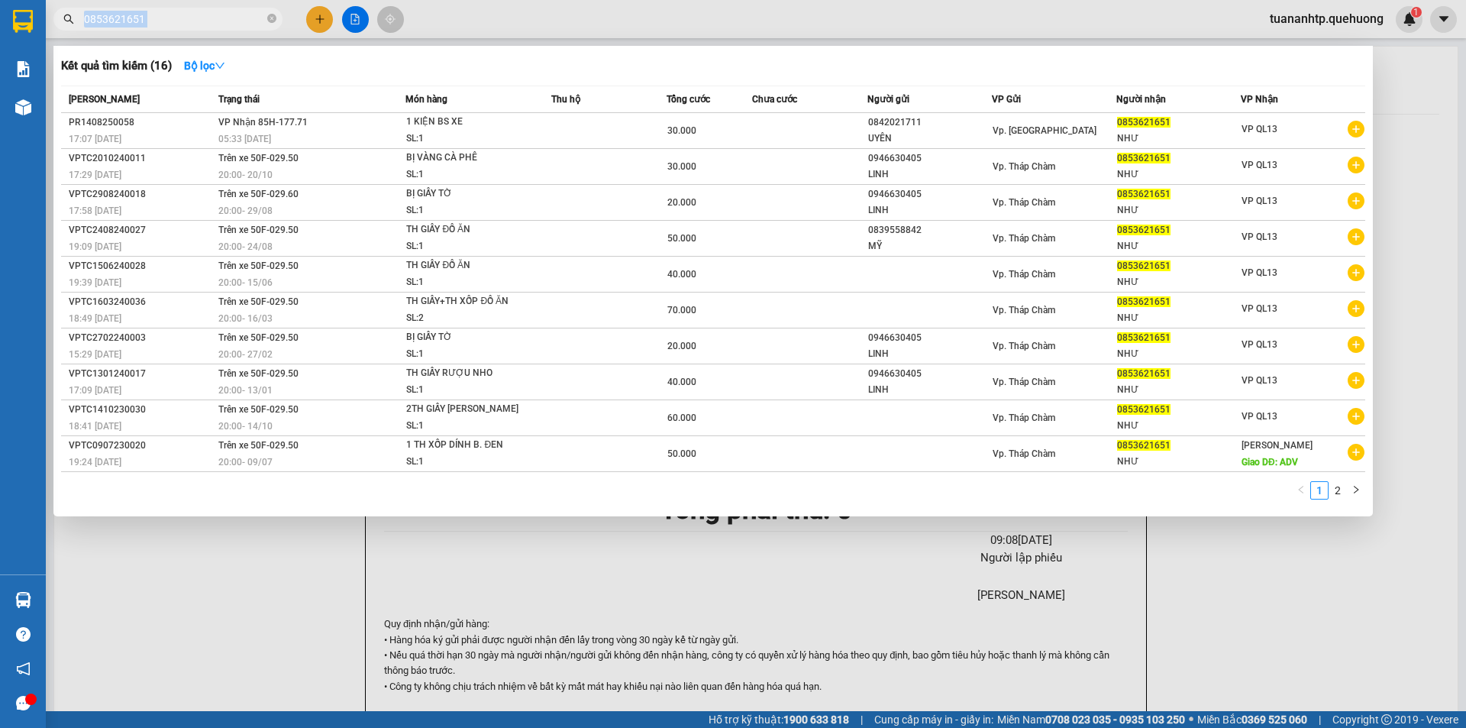
click at [193, 8] on span "0853621651" at bounding box center [167, 19] width 229 height 23
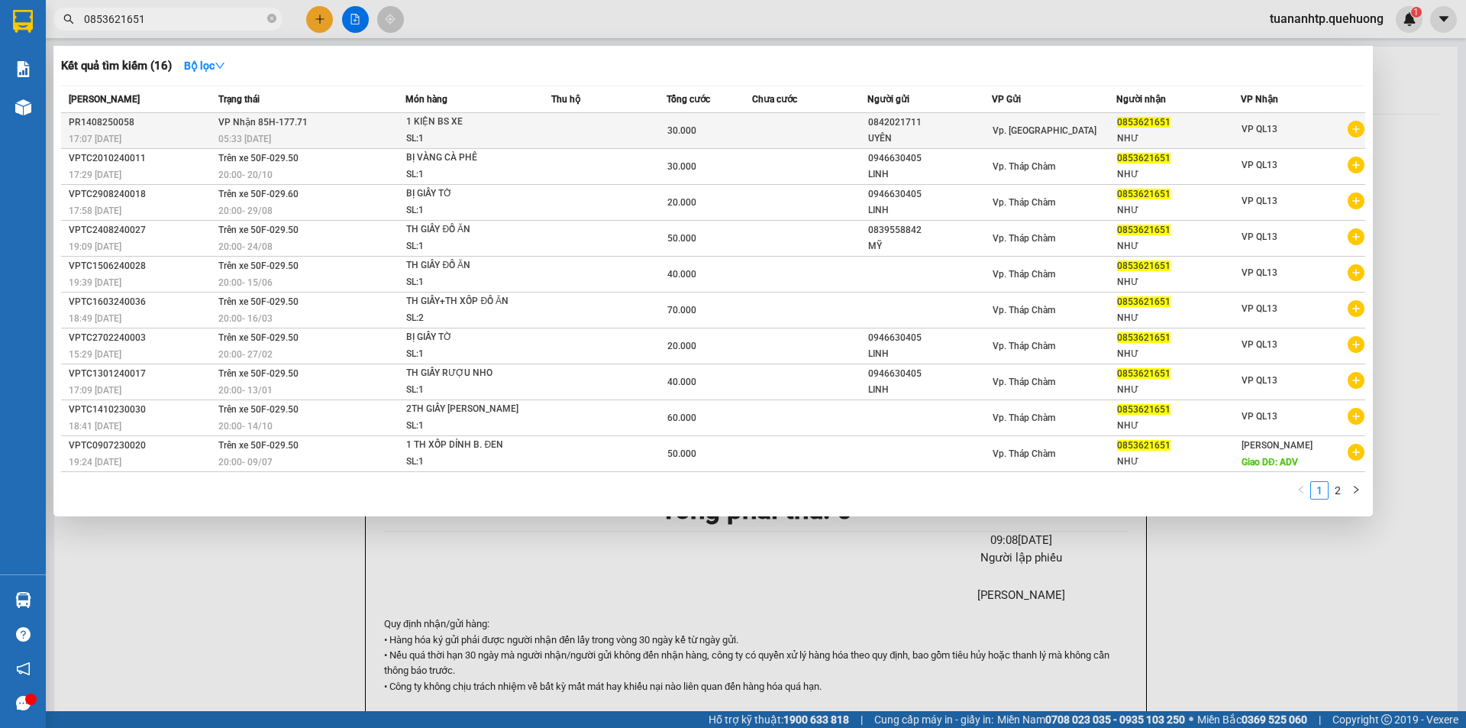
click at [320, 131] on div "05:33 [DATE]" at bounding box center [311, 139] width 187 height 17
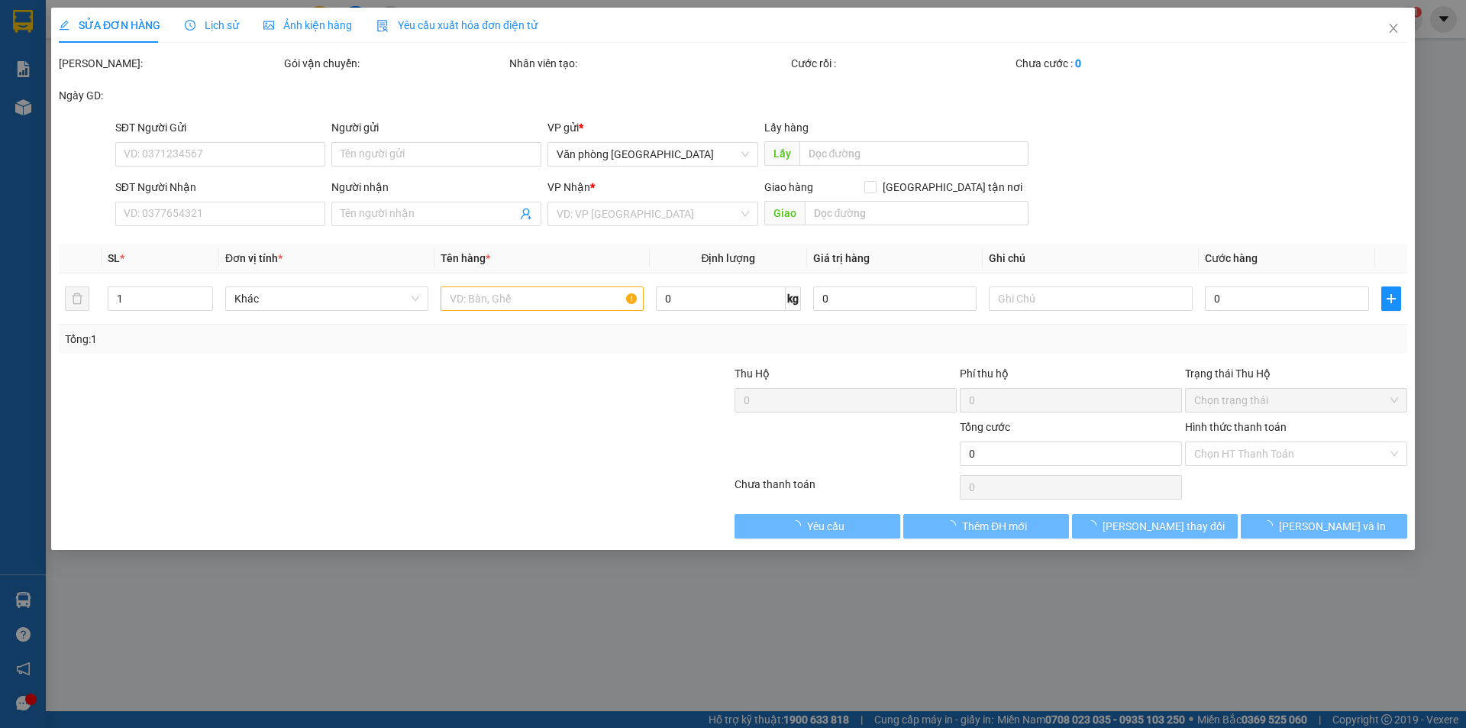
type input "0842021711"
type input "UYÊN"
type input "0853621651"
type input "NHƯ"
type input "30.000"
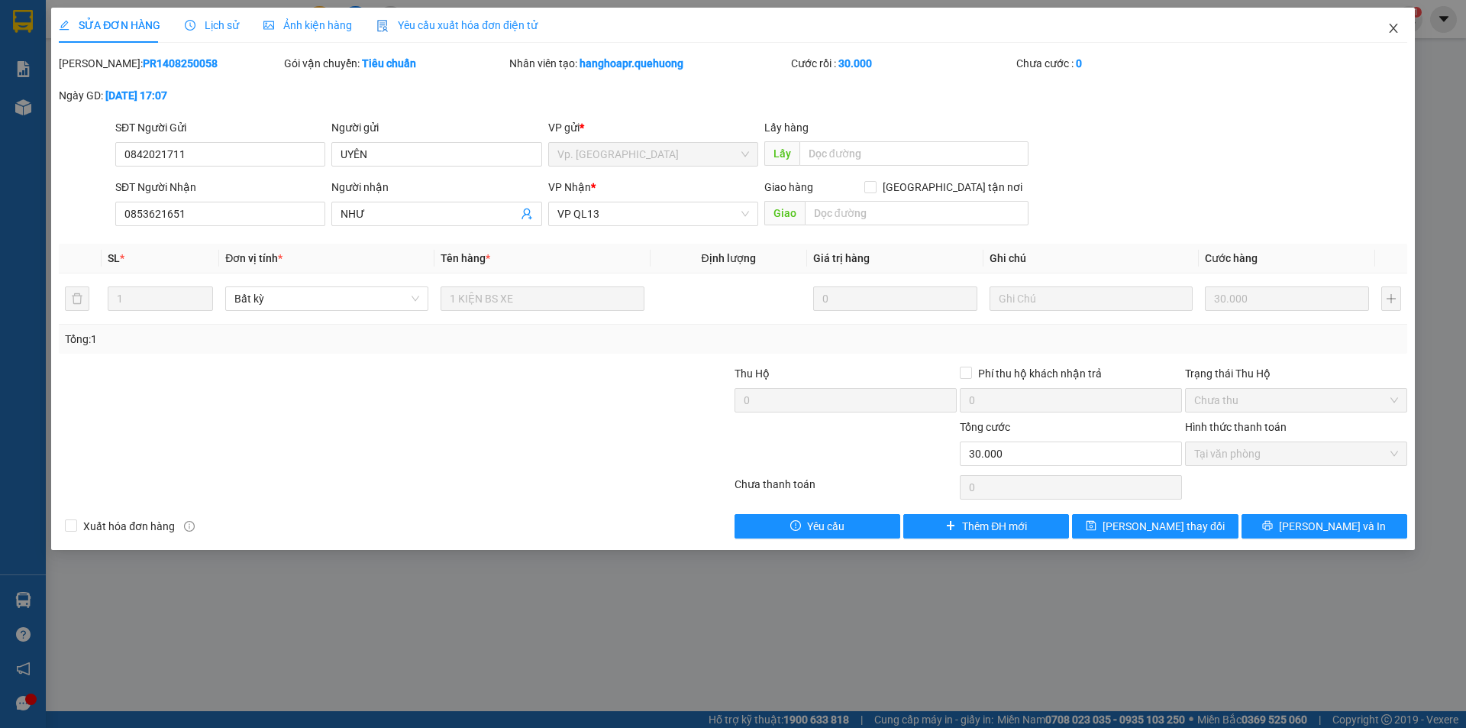
click at [1392, 25] on icon "close" at bounding box center [1394, 28] width 12 height 12
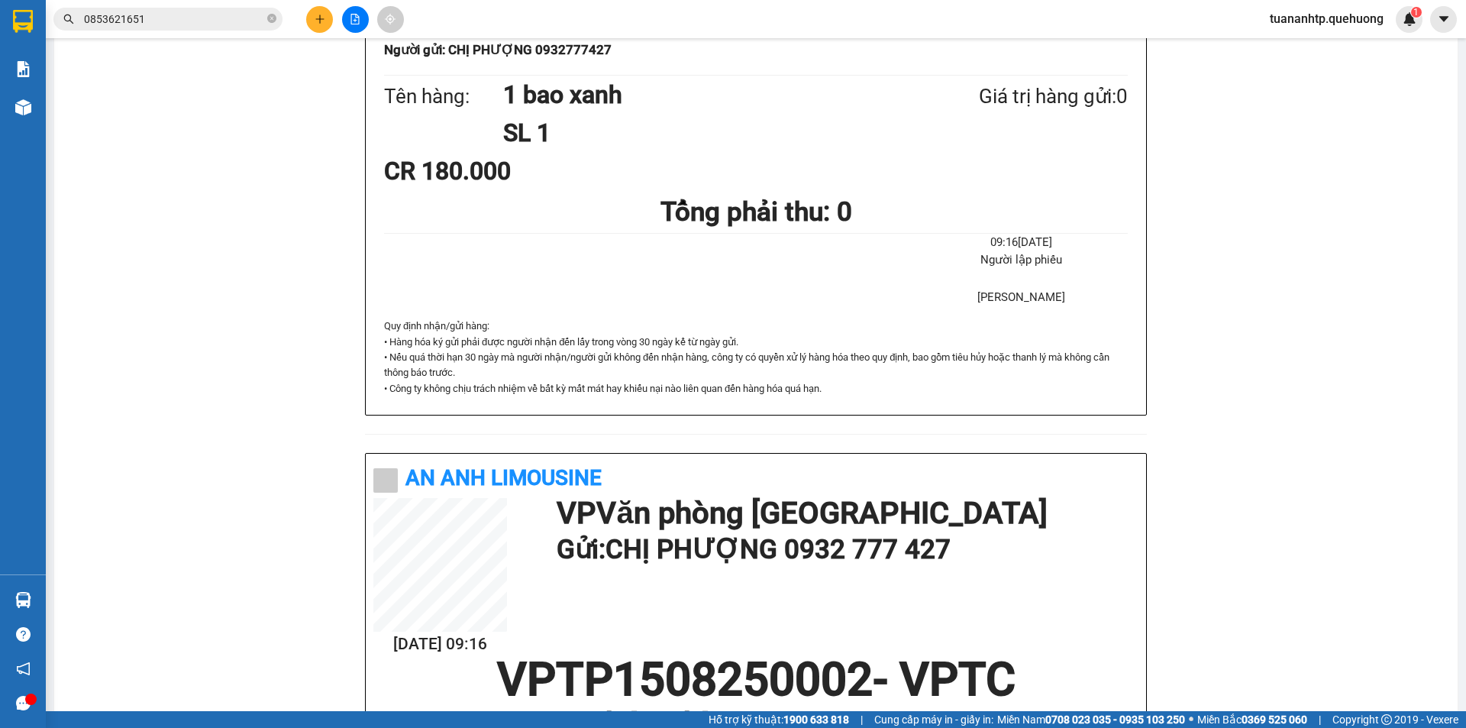
scroll to position [305, 0]
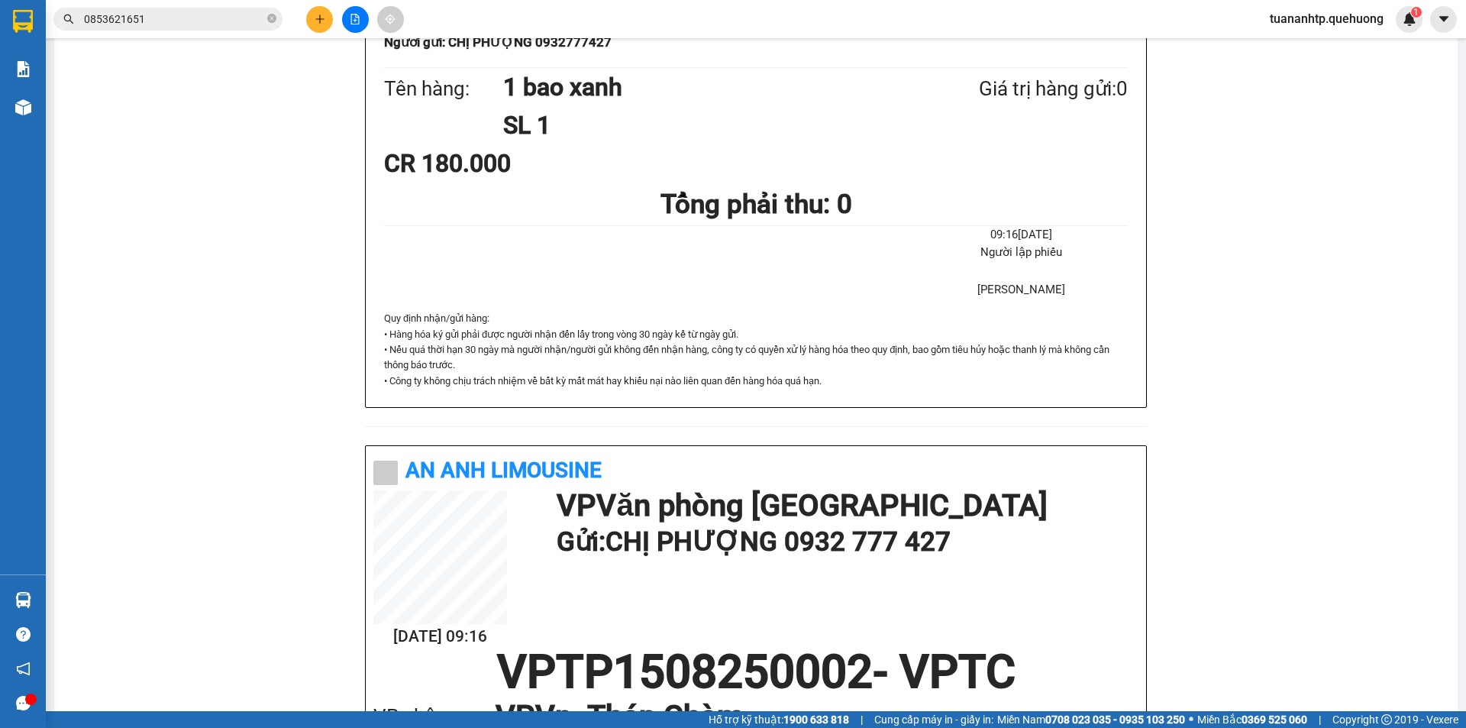
drag, startPoint x: 274, startPoint y: 22, endPoint x: 231, endPoint y: 21, distance: 43.5
click at [271, 21] on icon "close-circle" at bounding box center [271, 18] width 9 height 9
click at [211, 22] on input "text" at bounding box center [174, 19] width 180 height 17
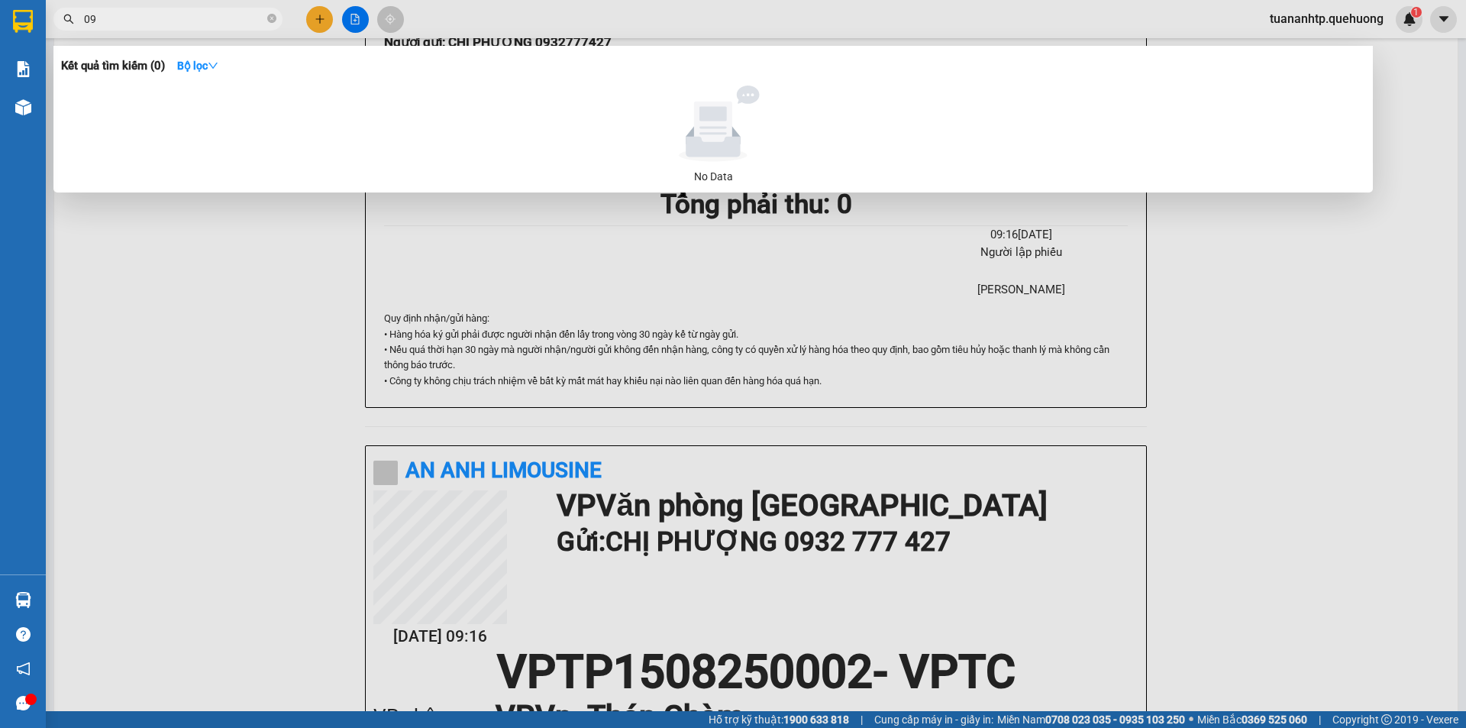
type input "0"
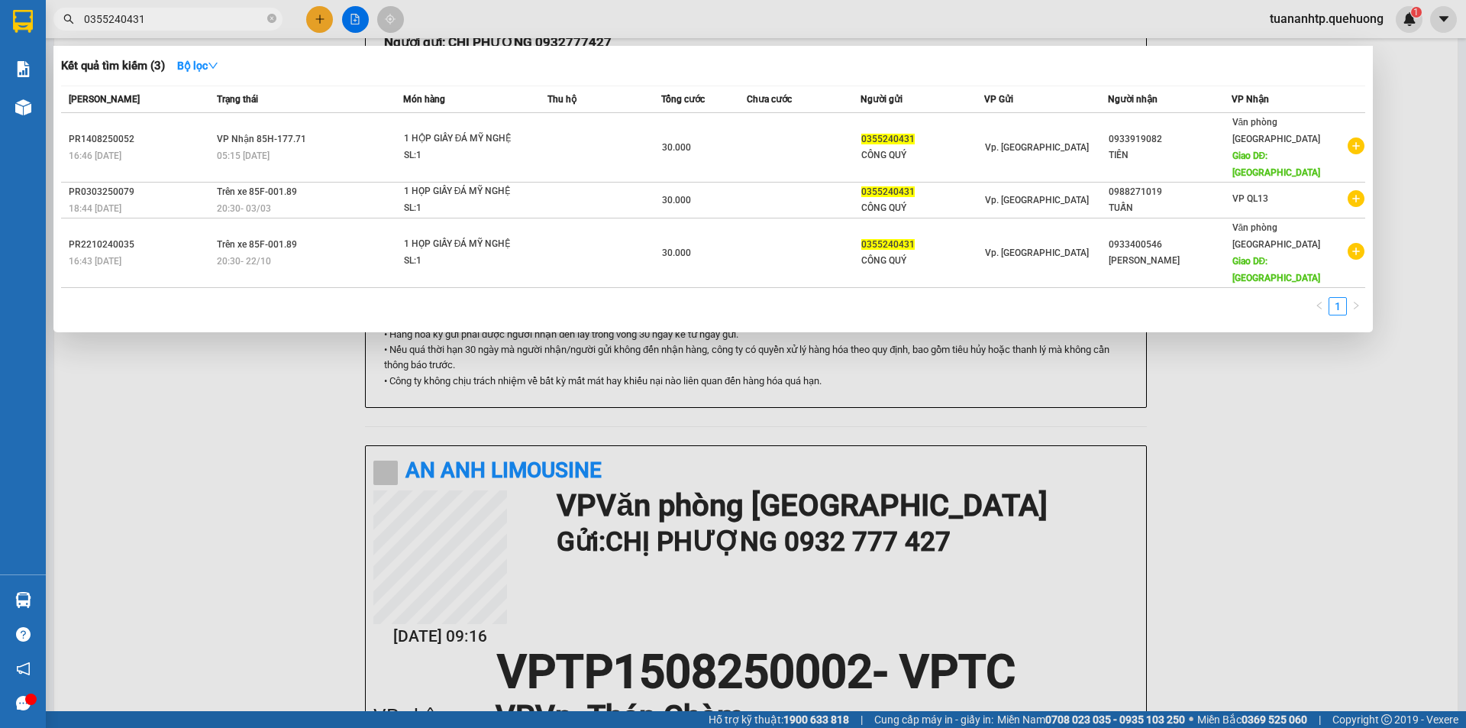
type input "0355240431"
